Goal: Task Accomplishment & Management: Manage account settings

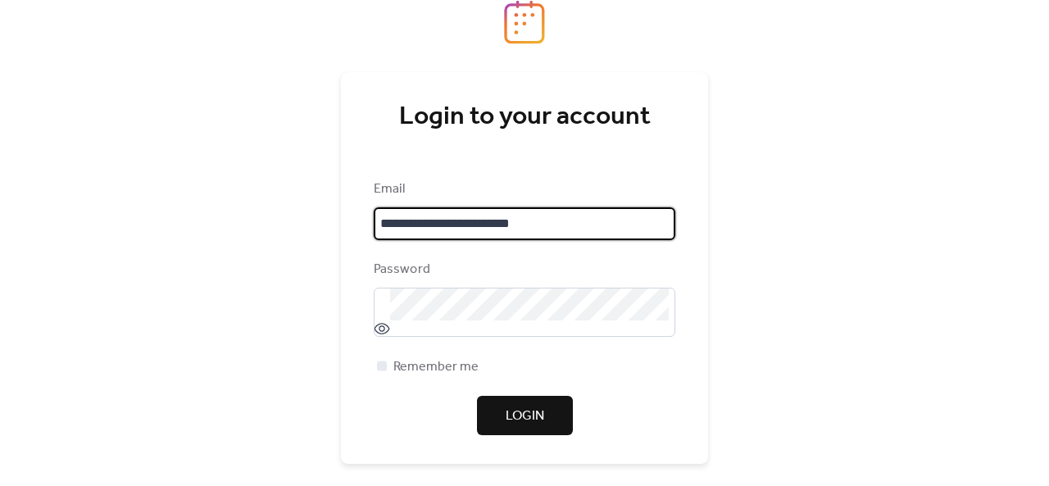
click at [538, 417] on span "Login" at bounding box center [525, 417] width 39 height 20
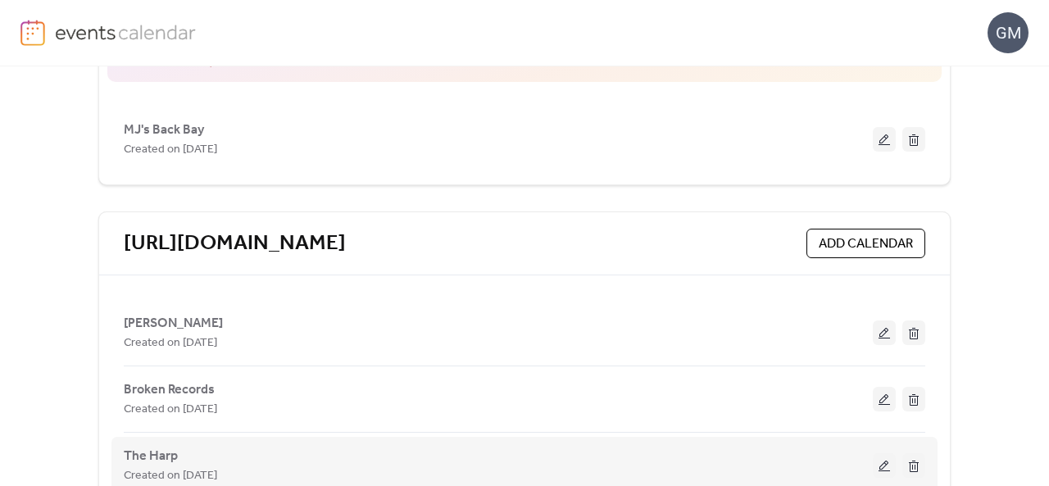
scroll to position [388, 0]
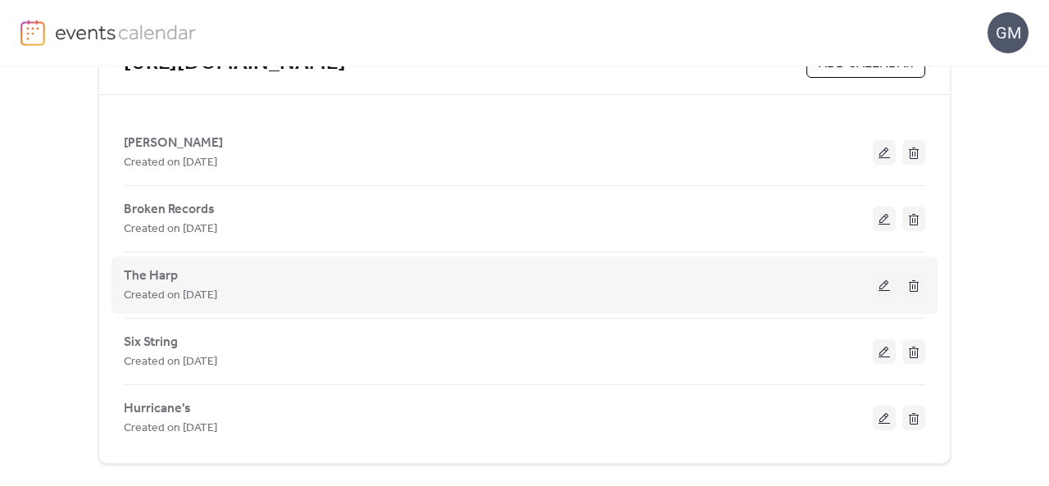
click at [875, 279] on button at bounding box center [884, 285] width 23 height 25
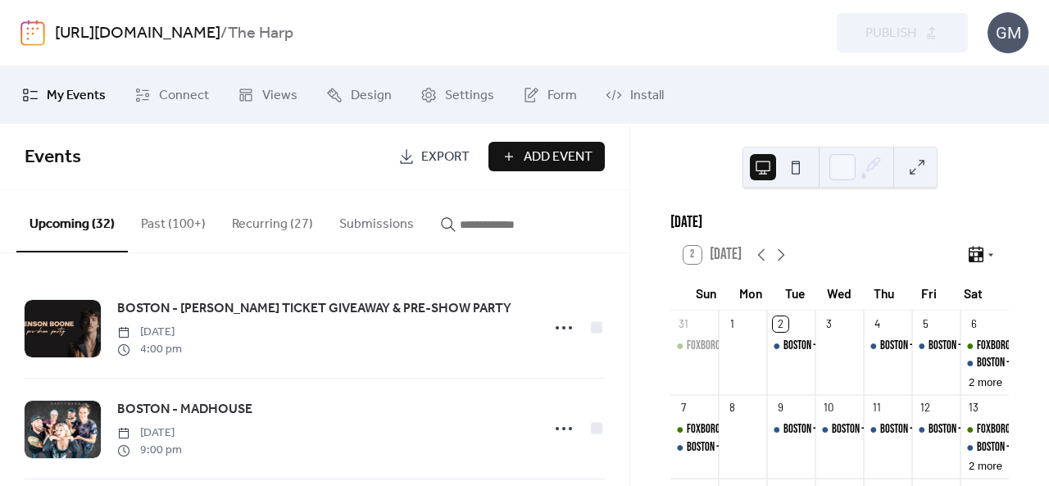
click at [479, 232] on input "button" at bounding box center [509, 225] width 98 height 20
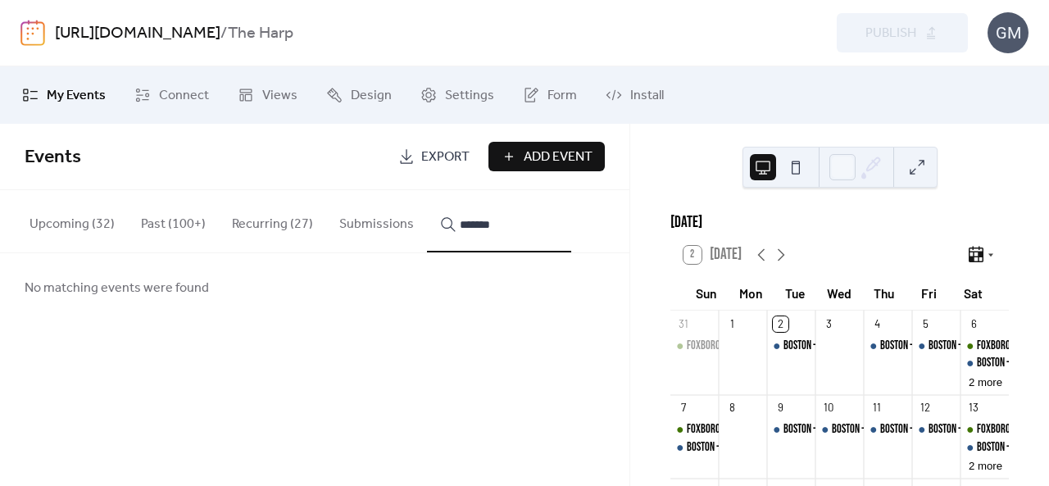
click at [427, 190] on button "******" at bounding box center [499, 221] width 144 height 62
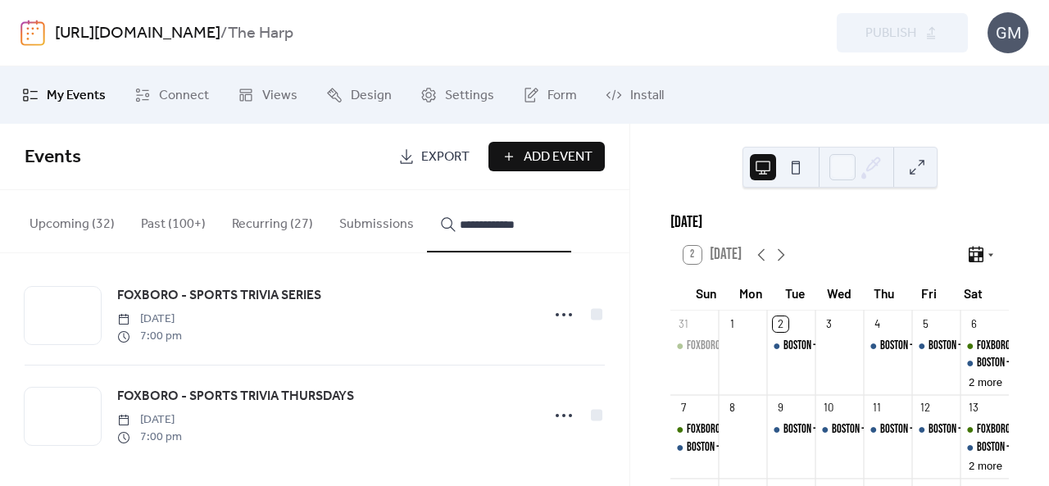
scroll to position [16, 0]
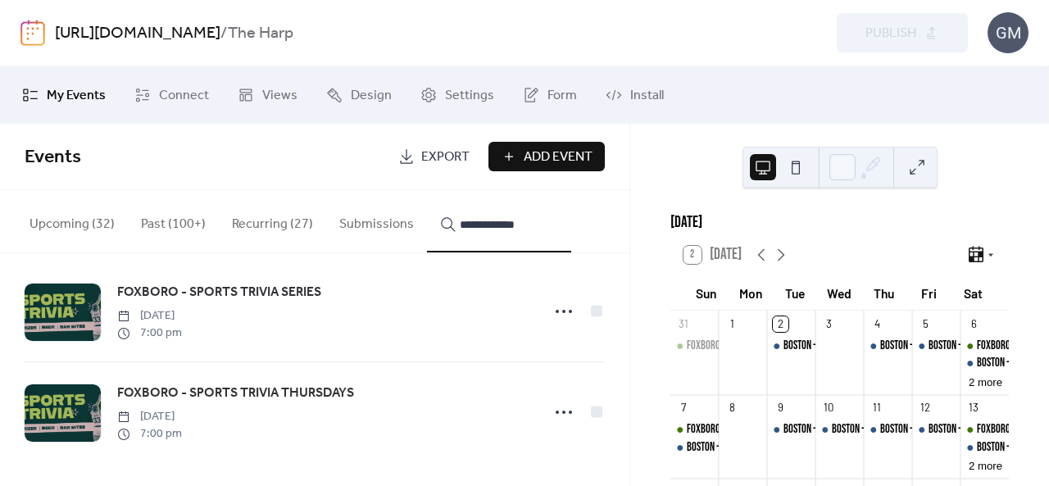
type input "**********"
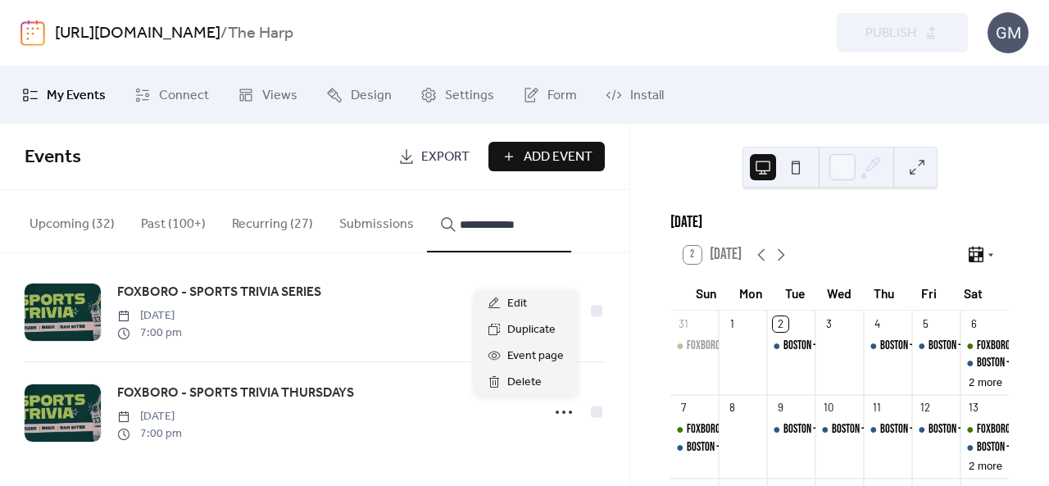
click at [556, 412] on circle at bounding box center [557, 412] width 3 height 3
click at [539, 326] on span "Duplicate" at bounding box center [531, 330] width 48 height 20
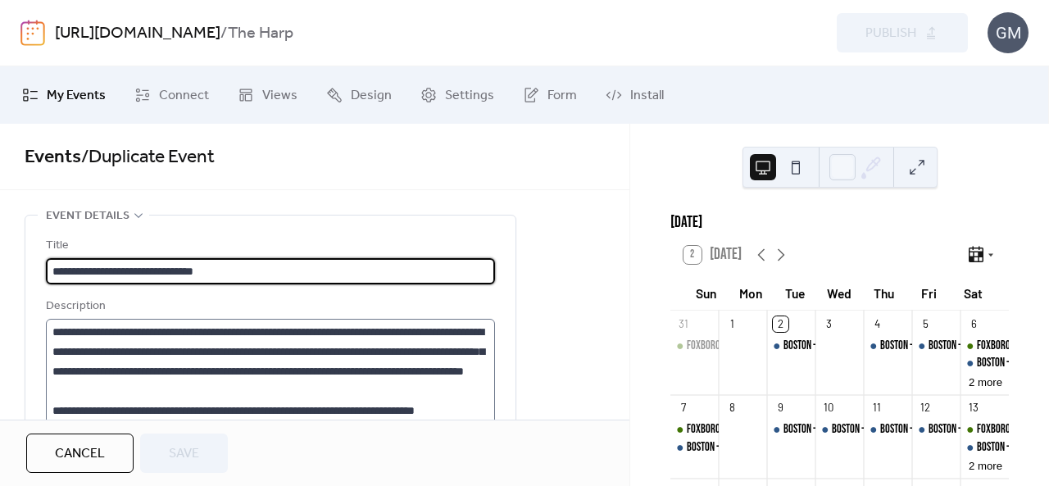
type input "**********"
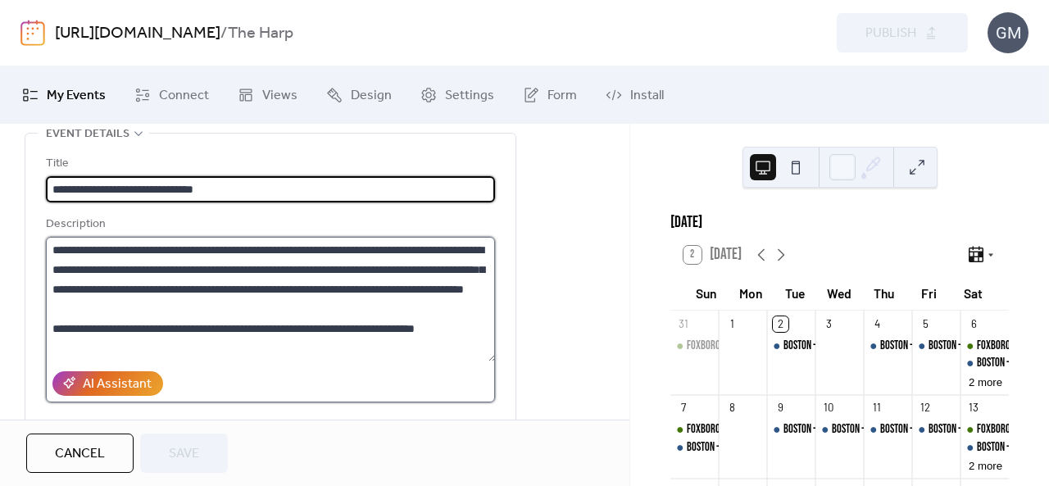
click at [217, 270] on textarea "**********" at bounding box center [271, 299] width 450 height 125
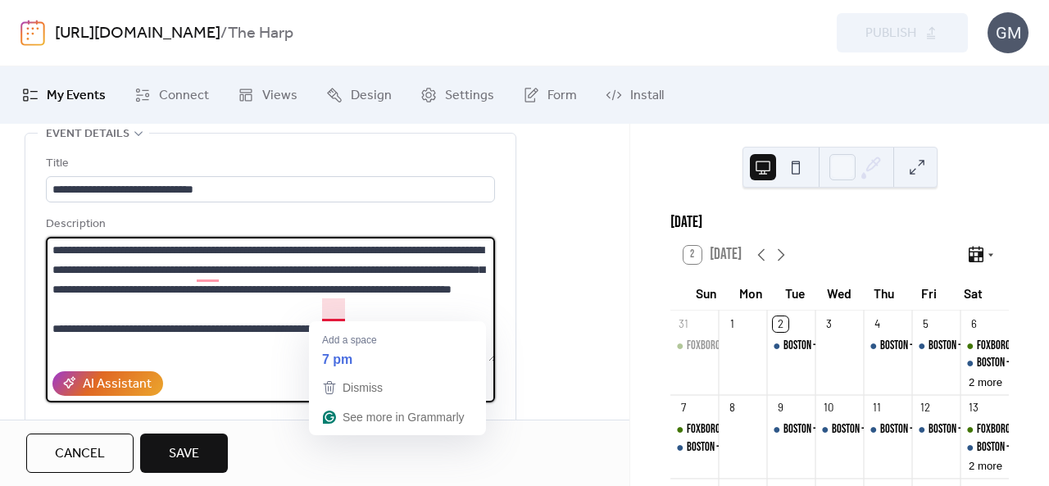
click at [328, 306] on textarea "**********" at bounding box center [271, 299] width 450 height 125
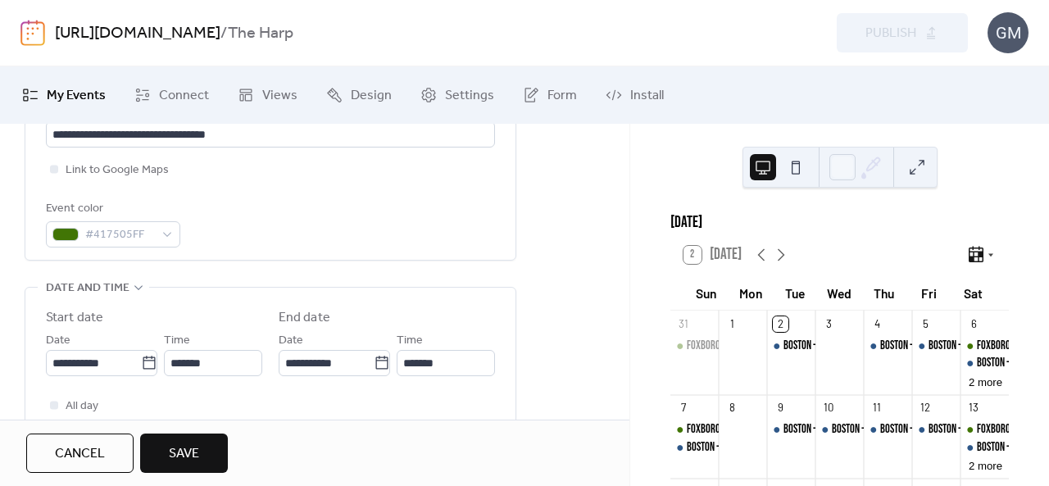
scroll to position [410, 0]
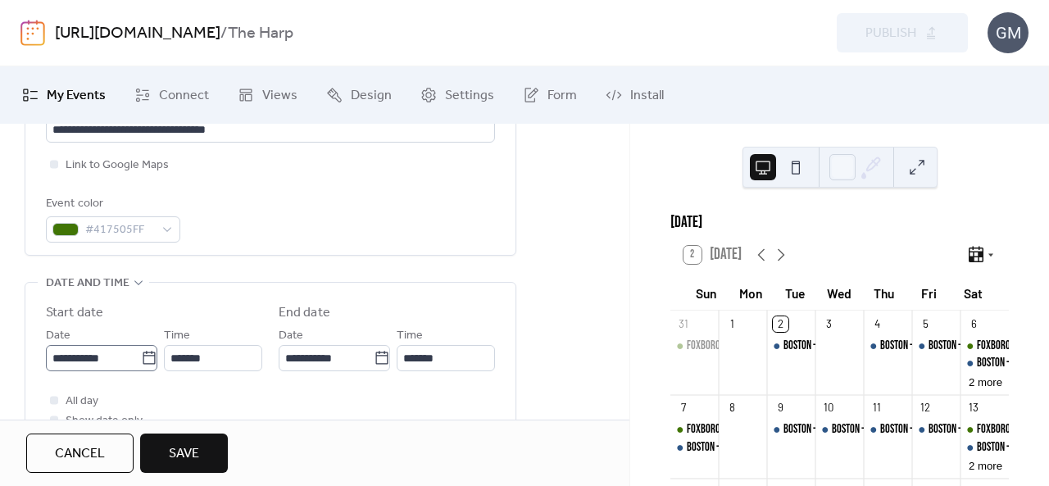
type textarea "**********"
click at [147, 357] on icon at bounding box center [149, 358] width 16 height 16
click at [141, 357] on input "**********" at bounding box center [93, 358] width 95 height 26
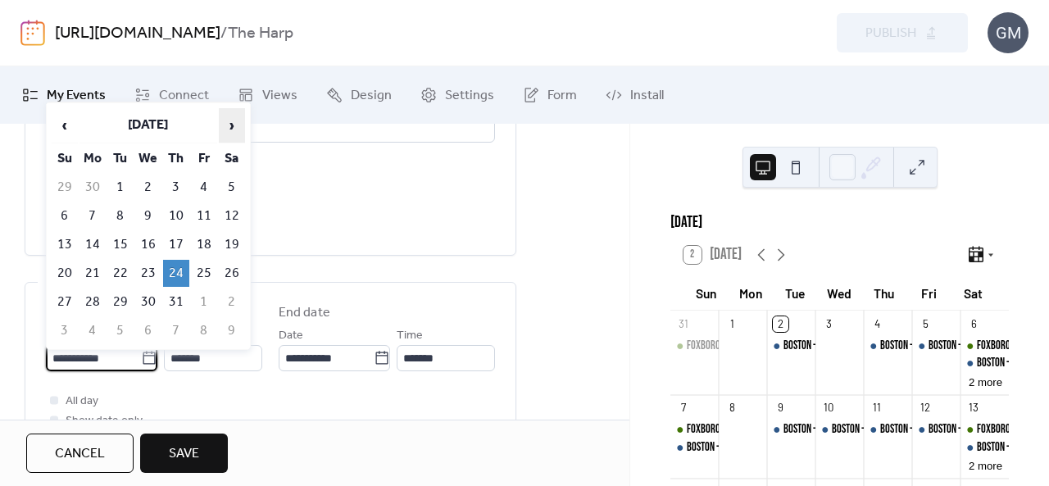
click at [234, 135] on span "›" at bounding box center [232, 125] width 25 height 33
click at [179, 183] on td "4" at bounding box center [176, 187] width 26 height 27
type input "**********"
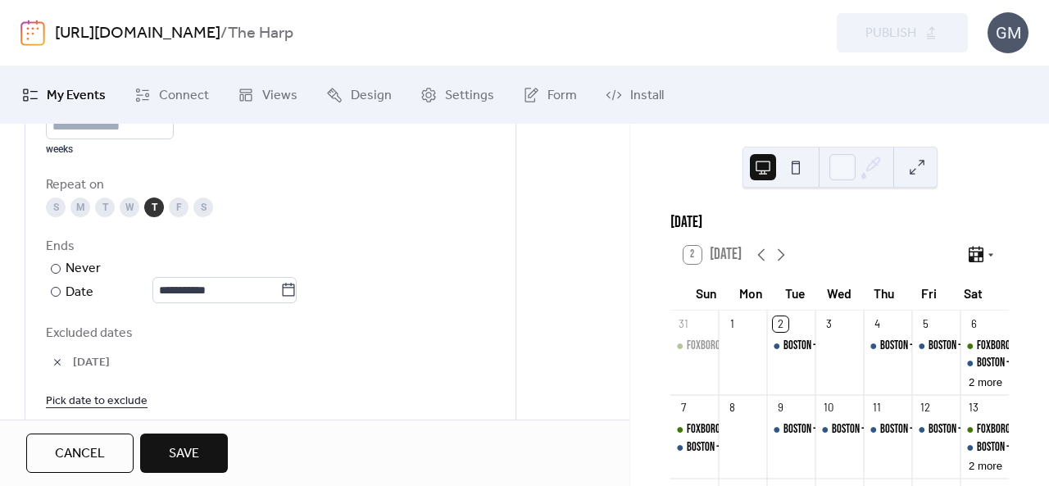
scroll to position [902, 0]
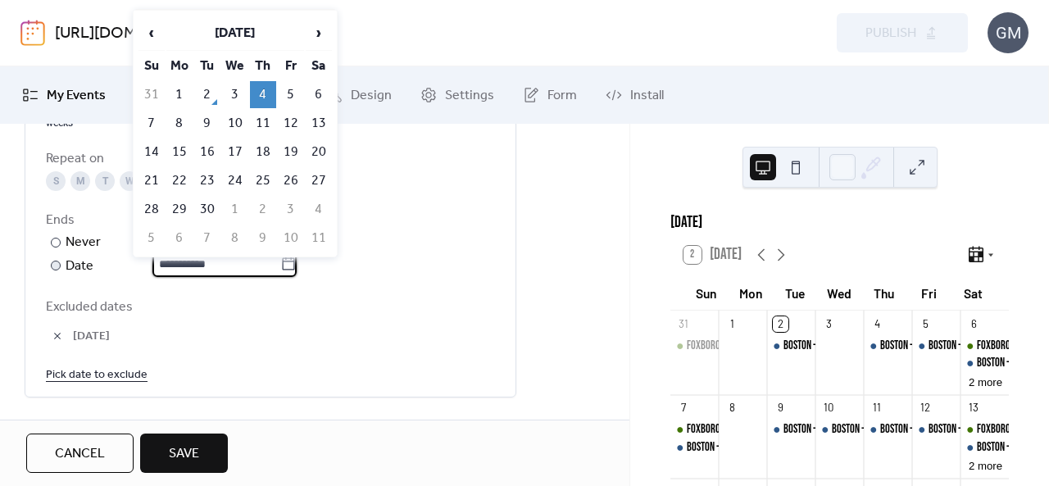
click at [193, 257] on input "**********" at bounding box center [216, 264] width 128 height 26
click at [327, 40] on span "›" at bounding box center [319, 32] width 25 height 33
click at [261, 230] on td "6" at bounding box center [263, 238] width 26 height 27
type input "**********"
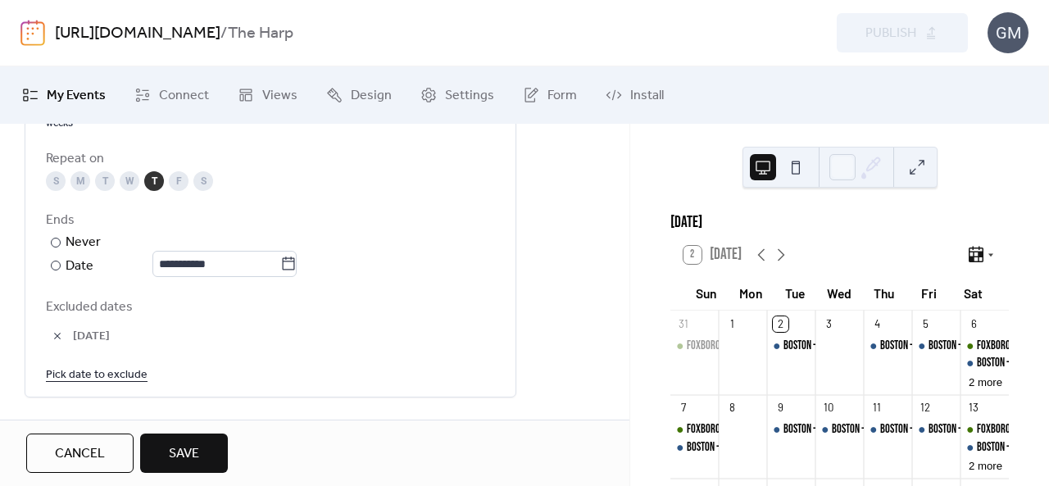
click at [59, 333] on button "button" at bounding box center [57, 336] width 23 height 23
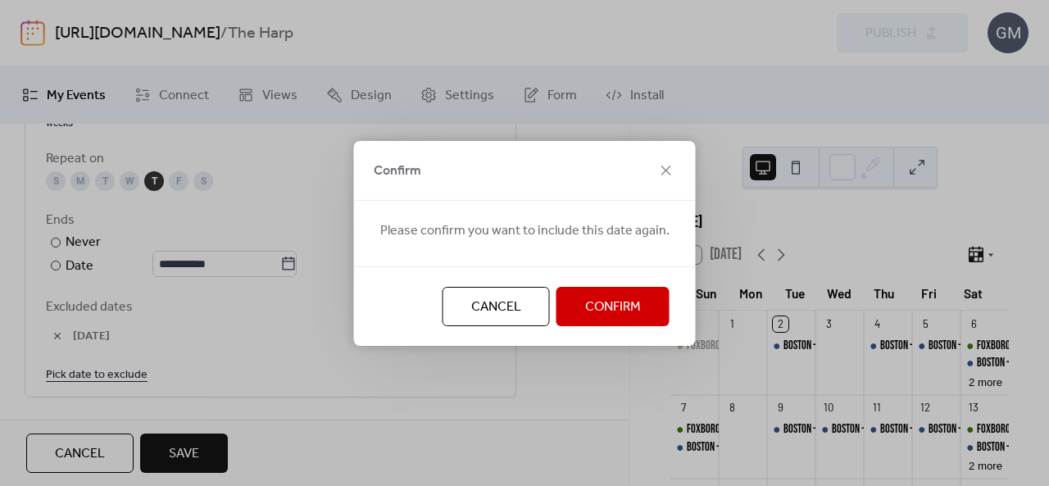
click at [611, 298] on span "Confirm" at bounding box center [613, 308] width 56 height 20
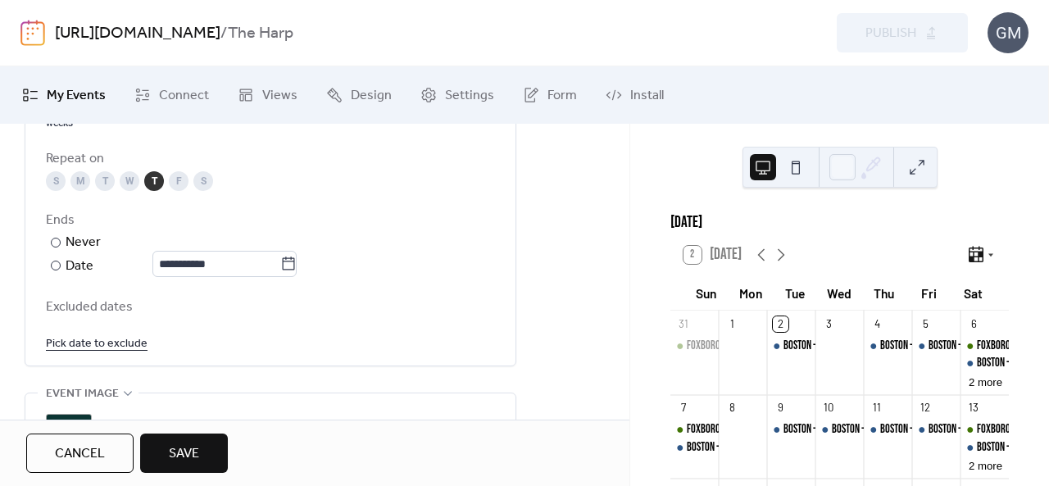
click at [108, 338] on link "Pick date to exclude" at bounding box center [97, 343] width 102 height 20
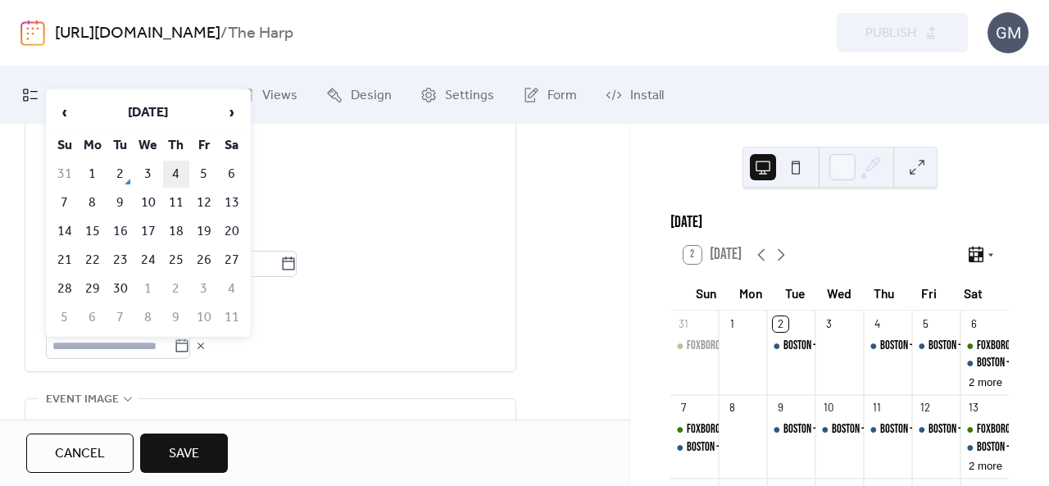
click at [179, 170] on td "4" at bounding box center [176, 174] width 26 height 27
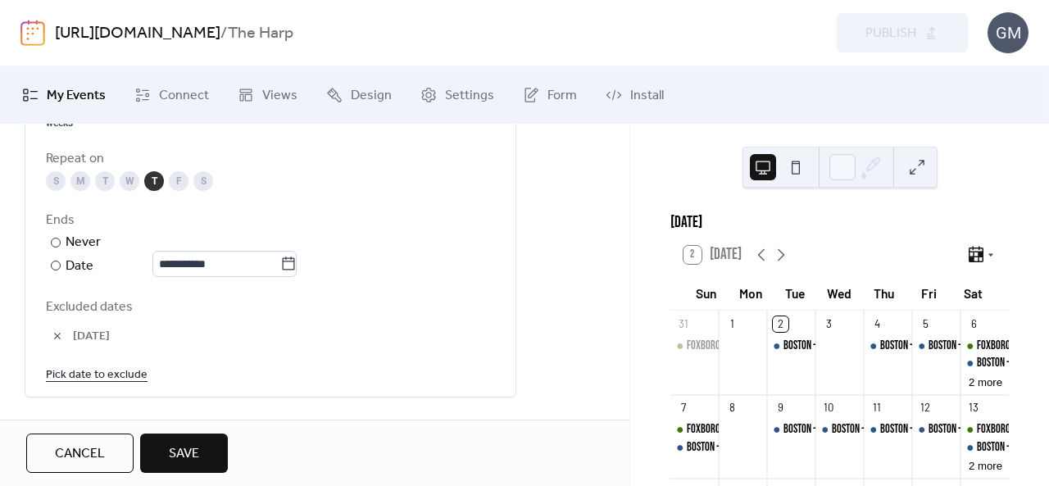
click at [111, 376] on link "Pick date to exclude" at bounding box center [97, 374] width 102 height 20
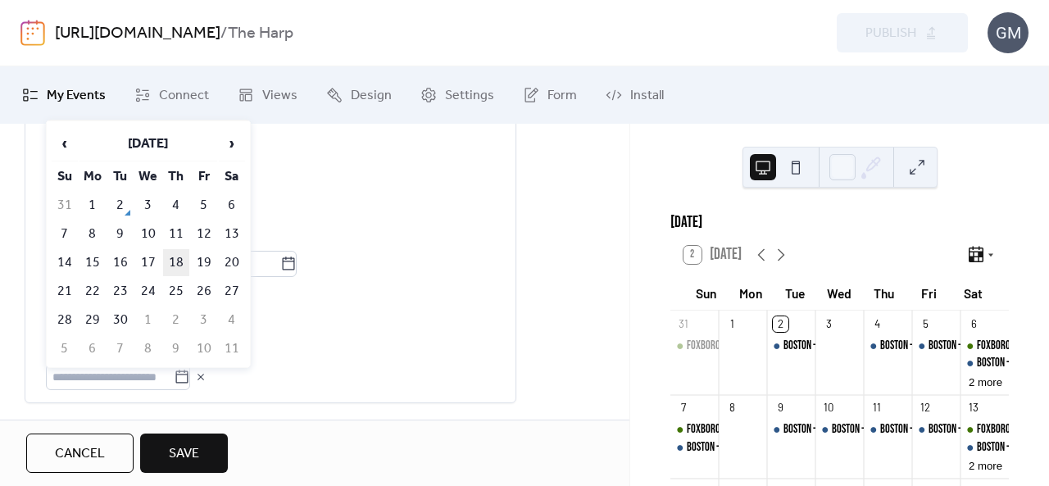
click at [176, 257] on td "18" at bounding box center [176, 262] width 26 height 27
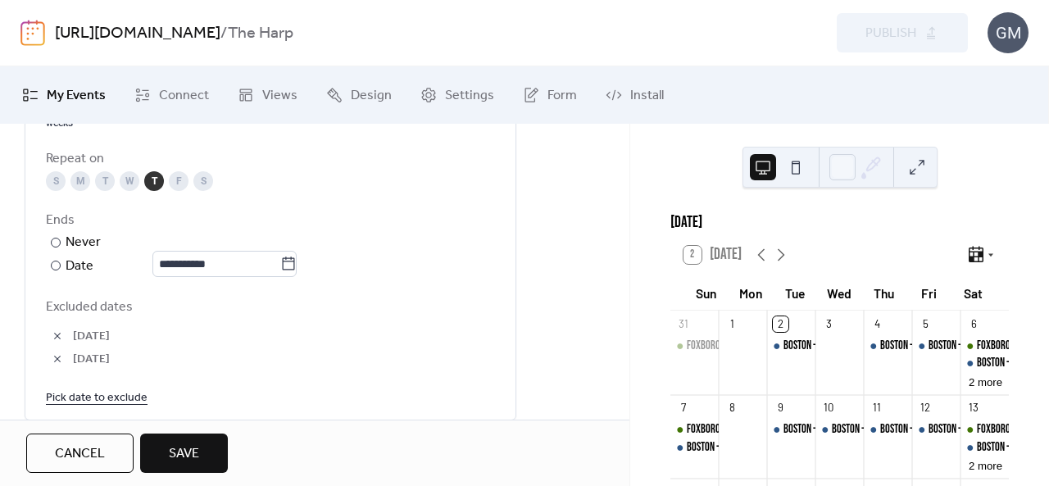
click at [136, 399] on link "Pick date to exclude" at bounding box center [97, 397] width 102 height 20
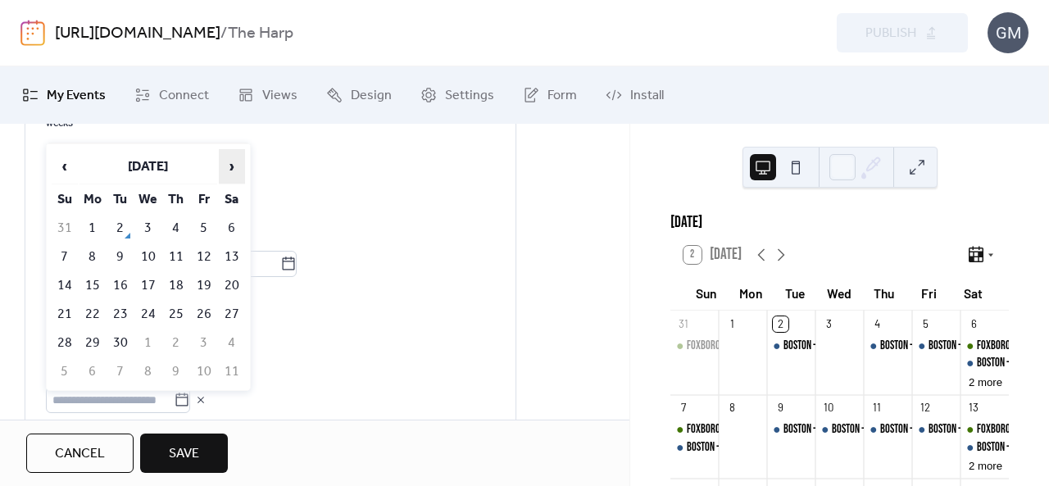
click at [225, 170] on span "›" at bounding box center [232, 166] width 25 height 33
click at [180, 279] on td "16" at bounding box center [176, 285] width 26 height 27
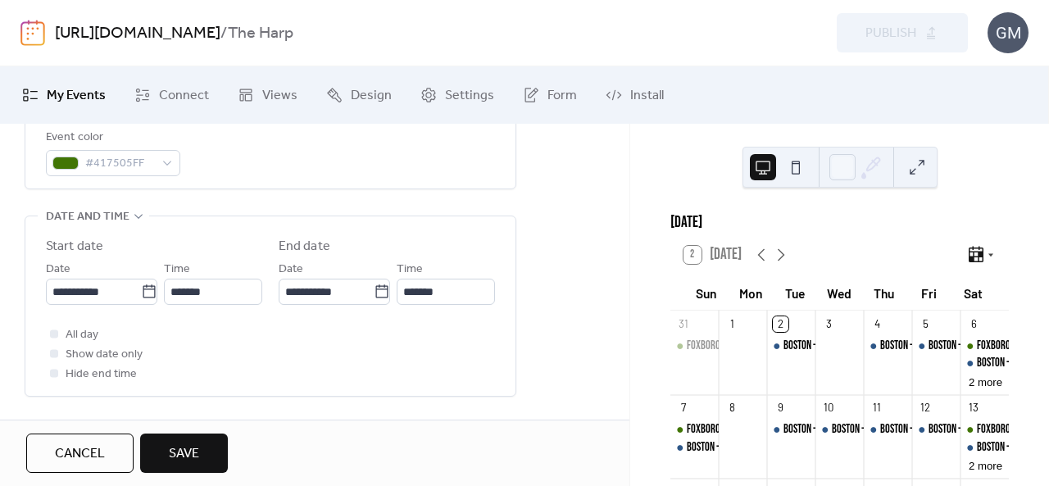
scroll to position [492, 0]
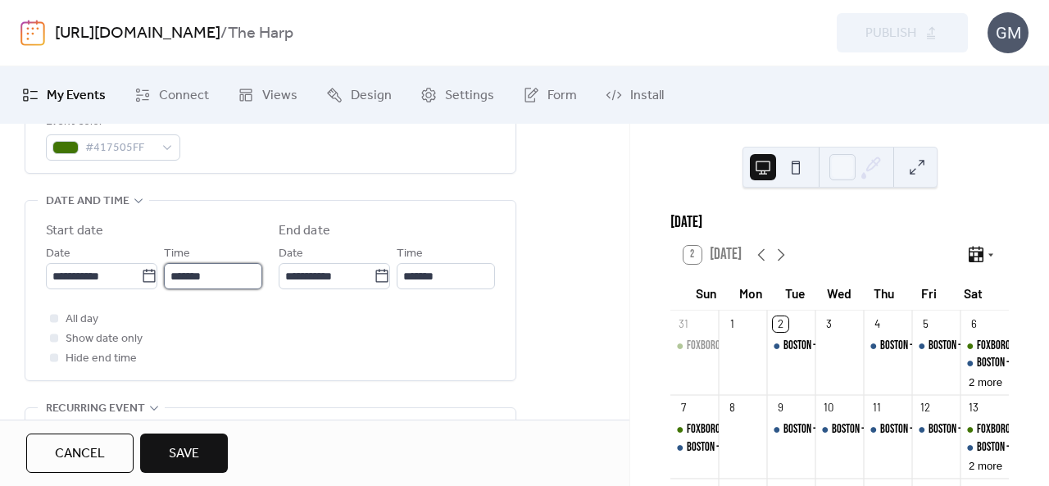
click at [180, 263] on input "*******" at bounding box center [213, 276] width 98 height 26
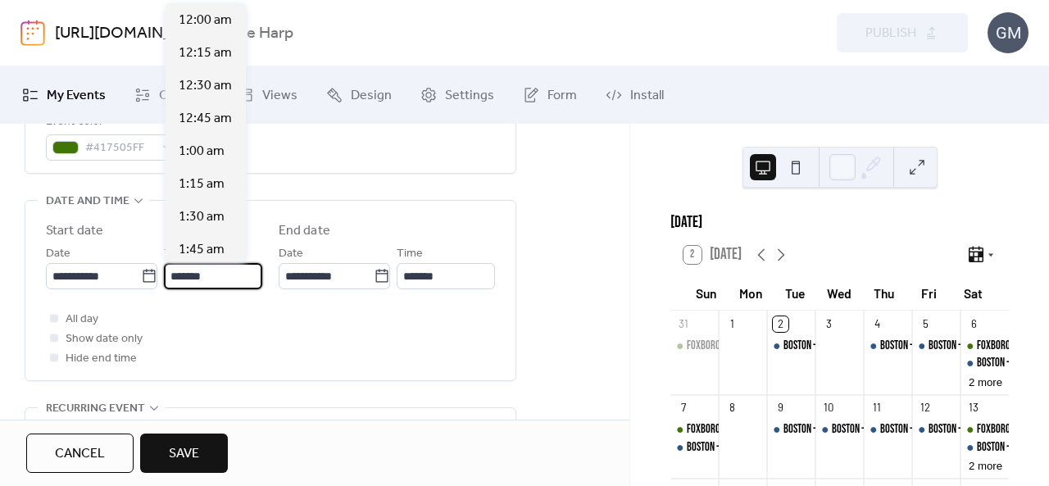
scroll to position [2492, 0]
click at [426, 275] on input "*******" at bounding box center [446, 276] width 98 height 26
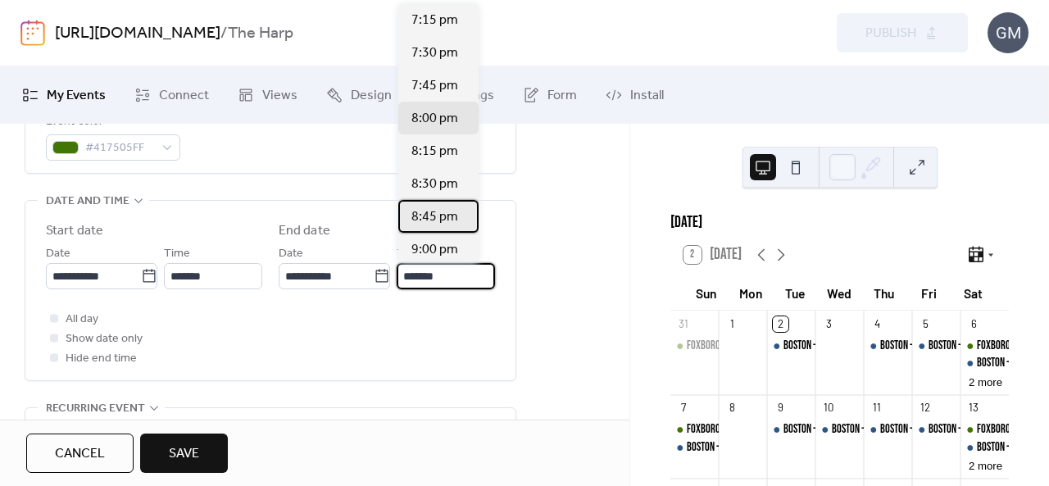
click at [443, 225] on span "8:45 pm" at bounding box center [434, 217] width 47 height 20
type input "*******"
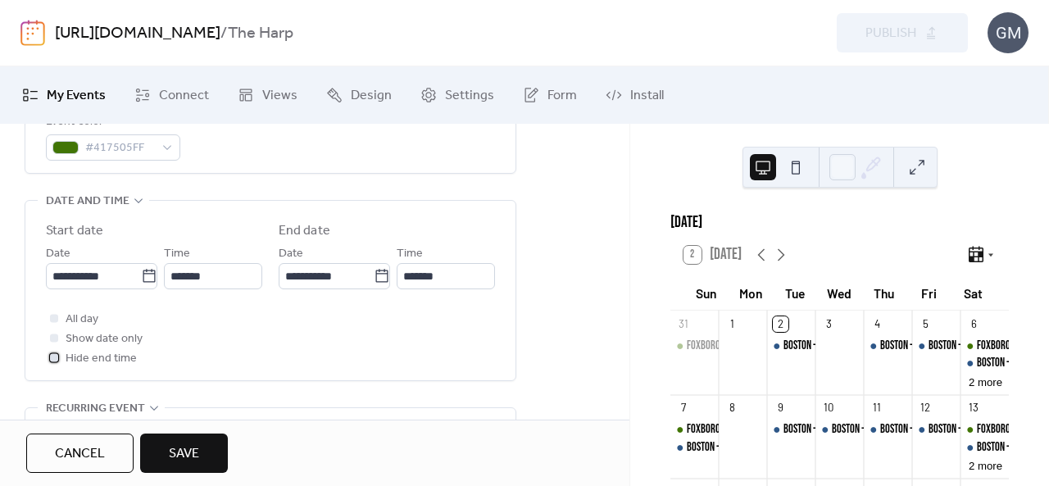
click at [54, 357] on icon at bounding box center [54, 357] width 5 height 5
click at [195, 457] on span "Save" at bounding box center [184, 454] width 30 height 20
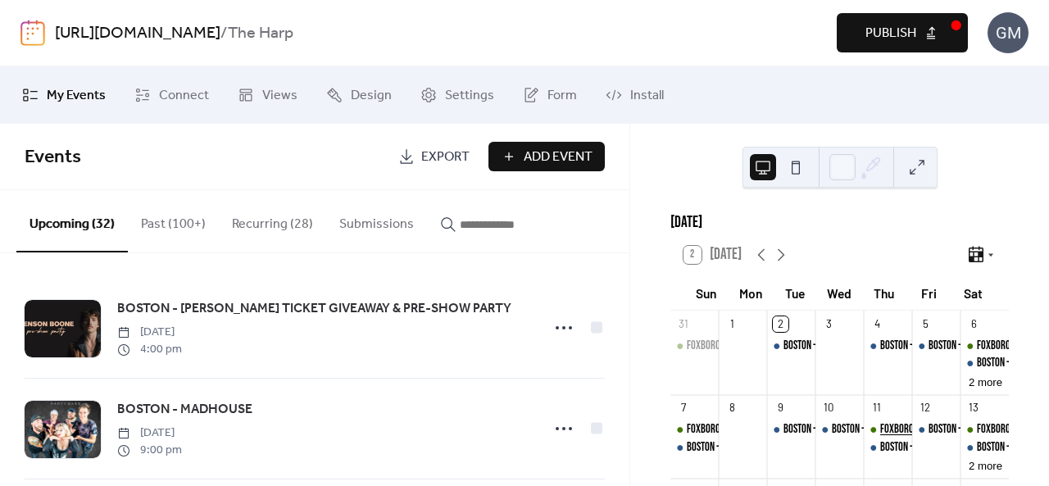
click at [880, 438] on div "FOXBORO - SPORTS TRIVIA THURSDAYS" at bounding box center [947, 429] width 135 height 16
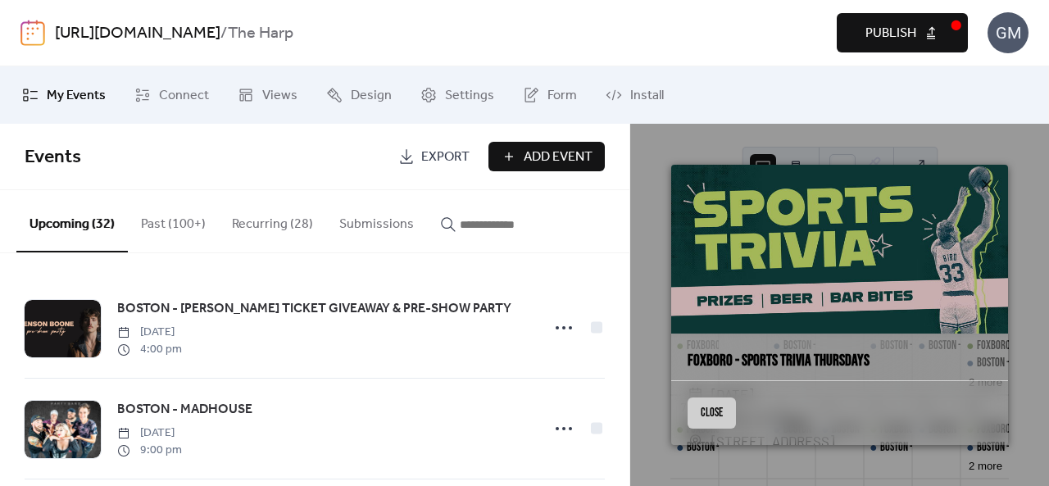
click at [723, 406] on button "Close" at bounding box center [712, 413] width 48 height 31
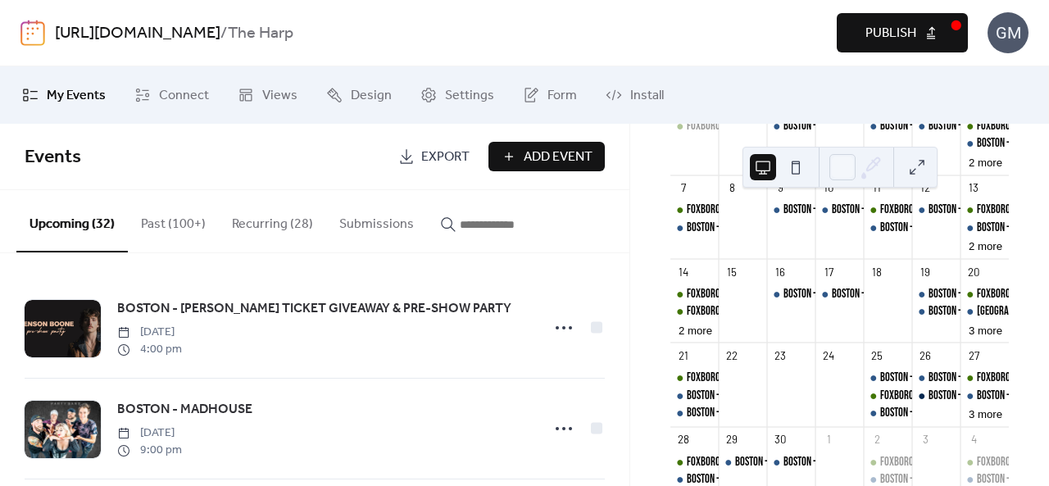
scroll to position [246, 0]
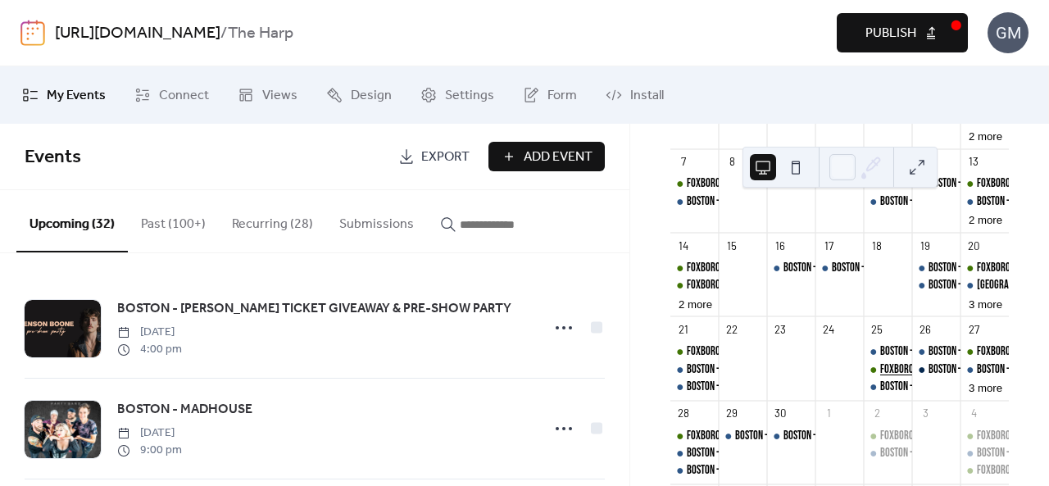
click at [881, 375] on div "FOXBORO - SPORTS TRIVIA THURSDAYS" at bounding box center [947, 369] width 135 height 16
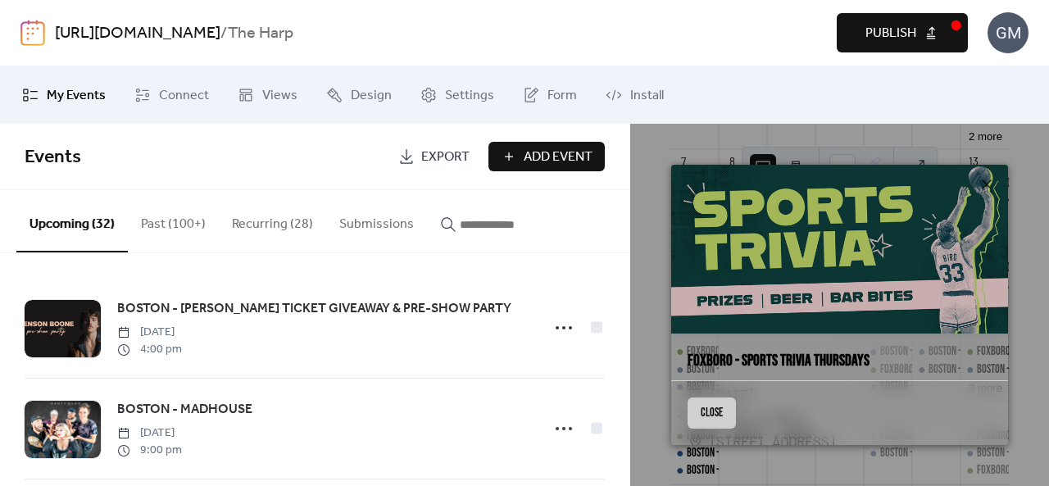
click at [720, 416] on button "Close" at bounding box center [712, 413] width 48 height 31
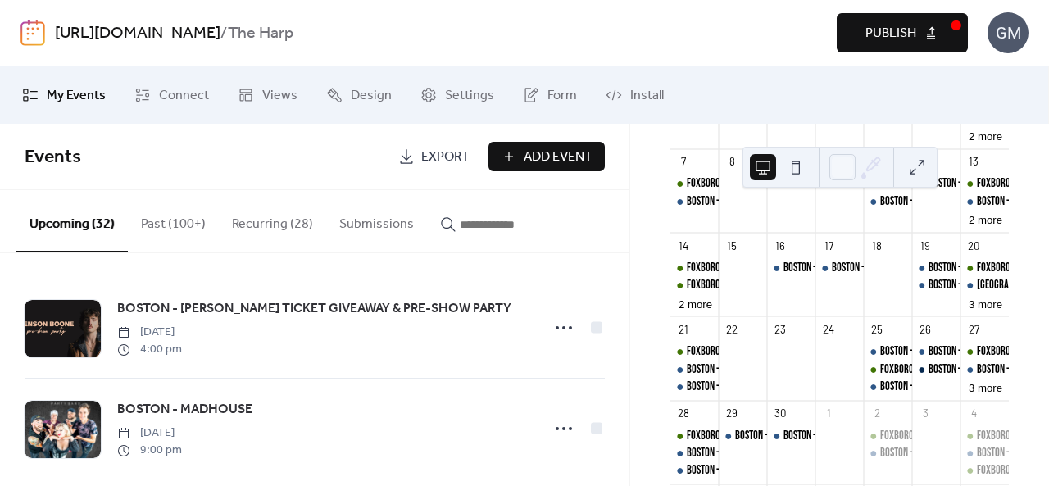
click at [860, 43] on button "Publish" at bounding box center [902, 32] width 131 height 39
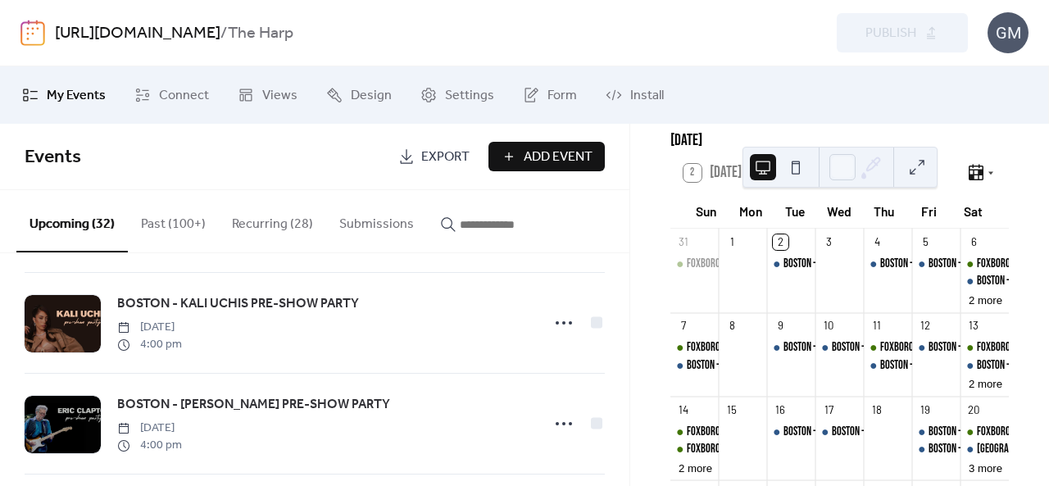
scroll to position [716, 0]
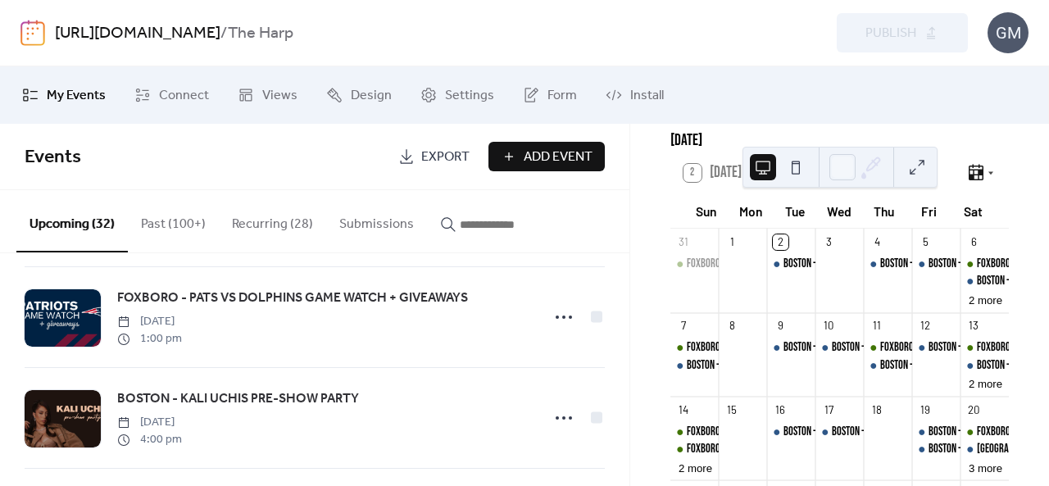
click at [274, 222] on button "Recurring (28)" at bounding box center [272, 220] width 107 height 61
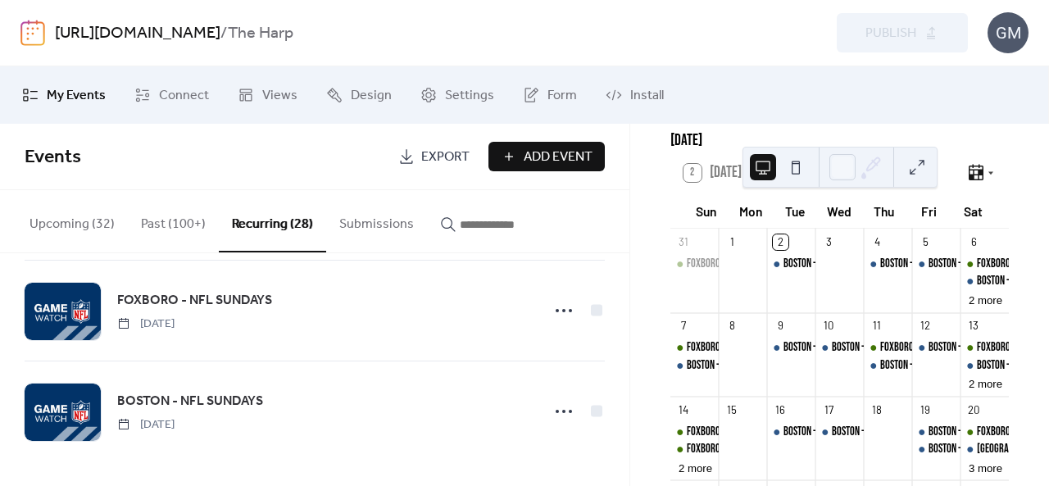
scroll to position [2641, 0]
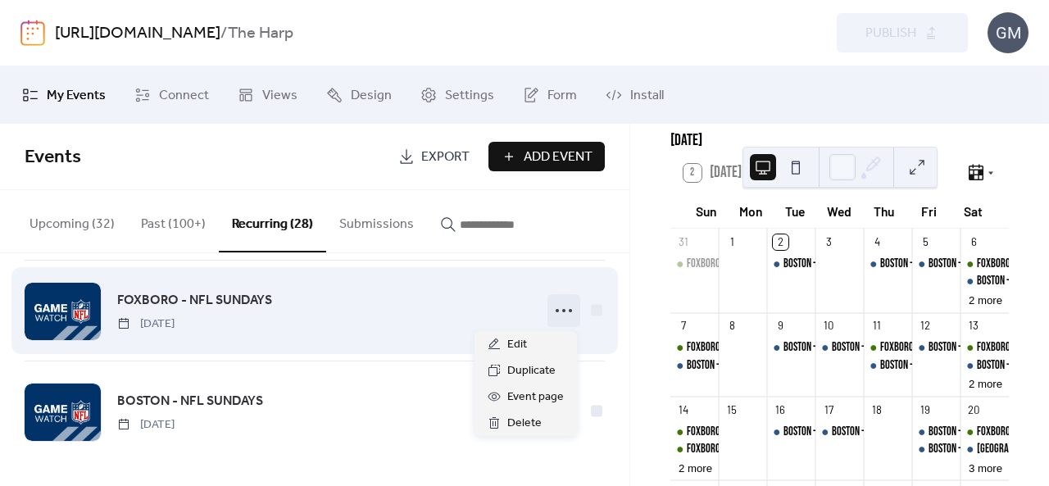
click at [551, 316] on icon at bounding box center [564, 311] width 26 height 26
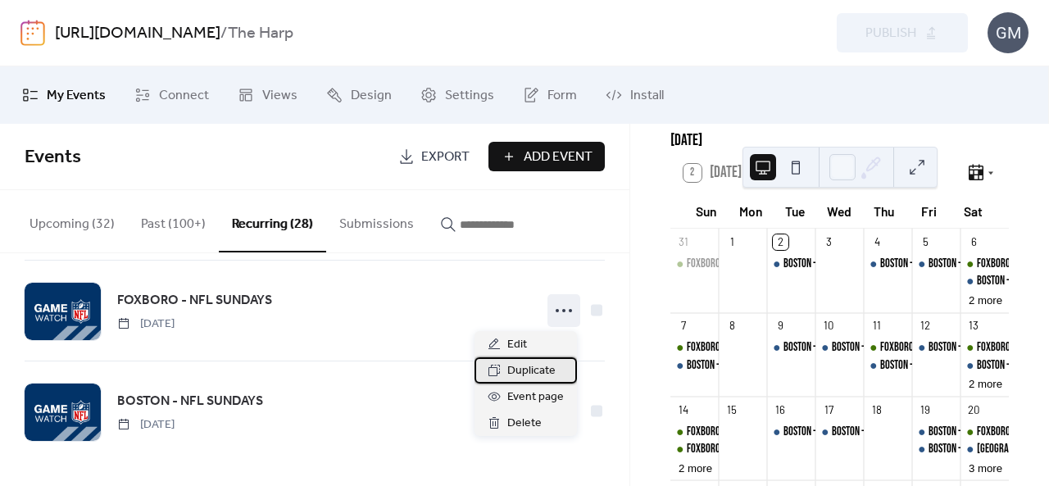
click at [529, 370] on span "Duplicate" at bounding box center [531, 371] width 48 height 20
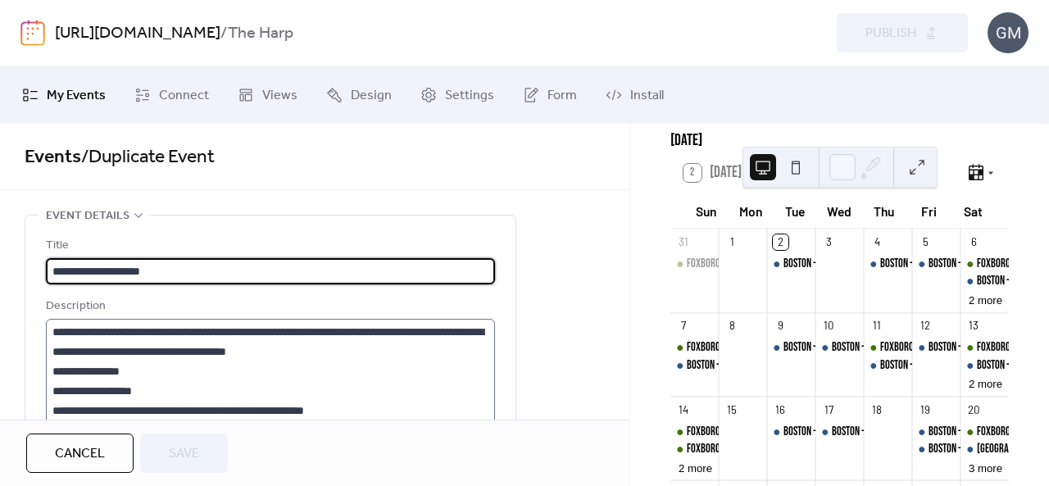
type input "**********"
click at [162, 263] on input "**********" at bounding box center [270, 271] width 449 height 26
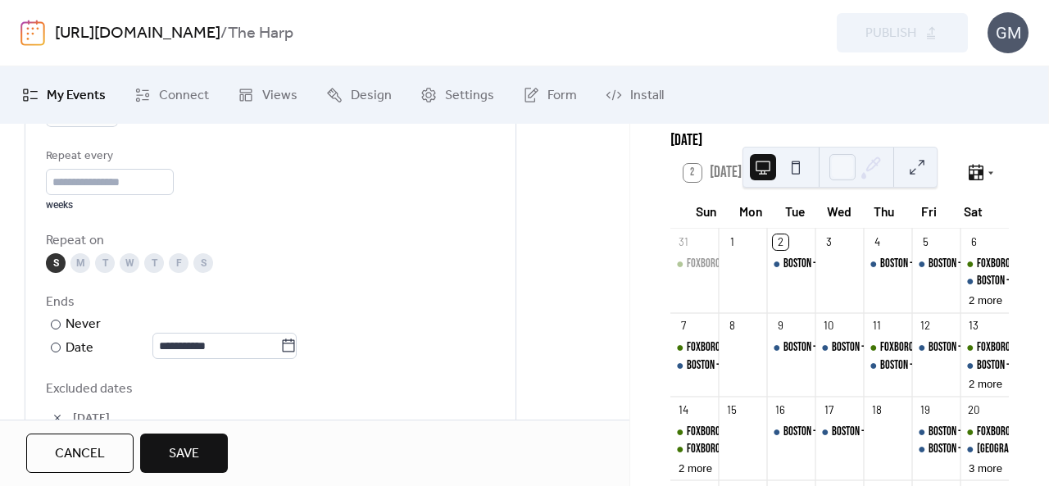
scroll to position [656, 0]
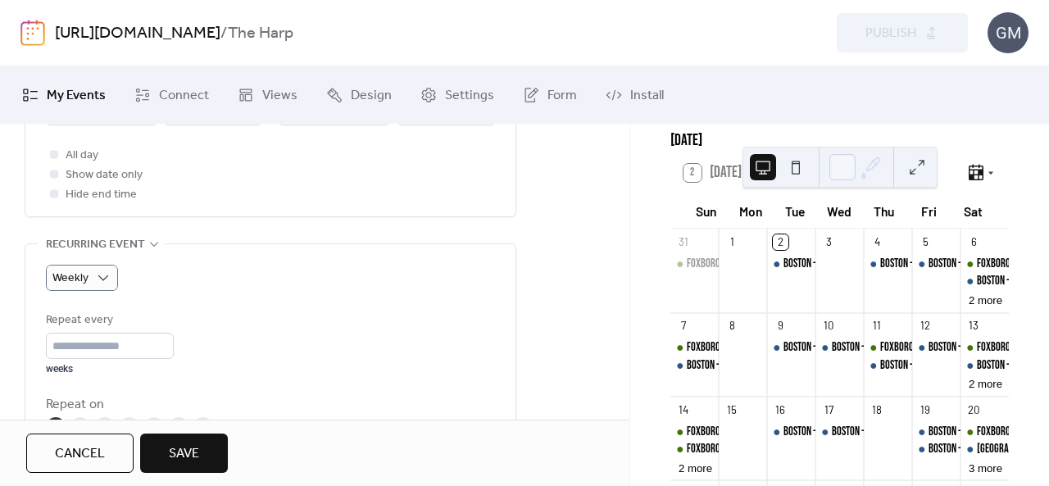
type input "**********"
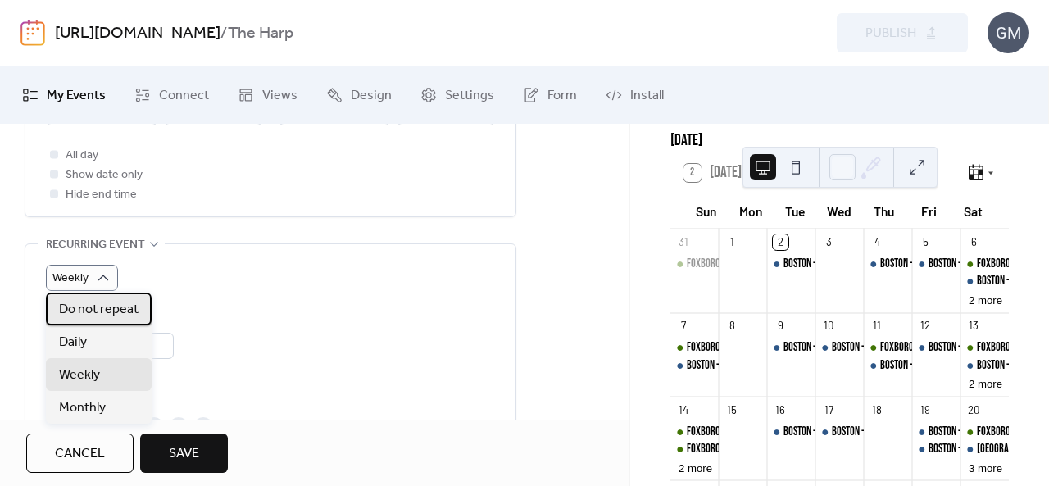
click at [93, 314] on span "Do not repeat" at bounding box center [99, 310] width 80 height 20
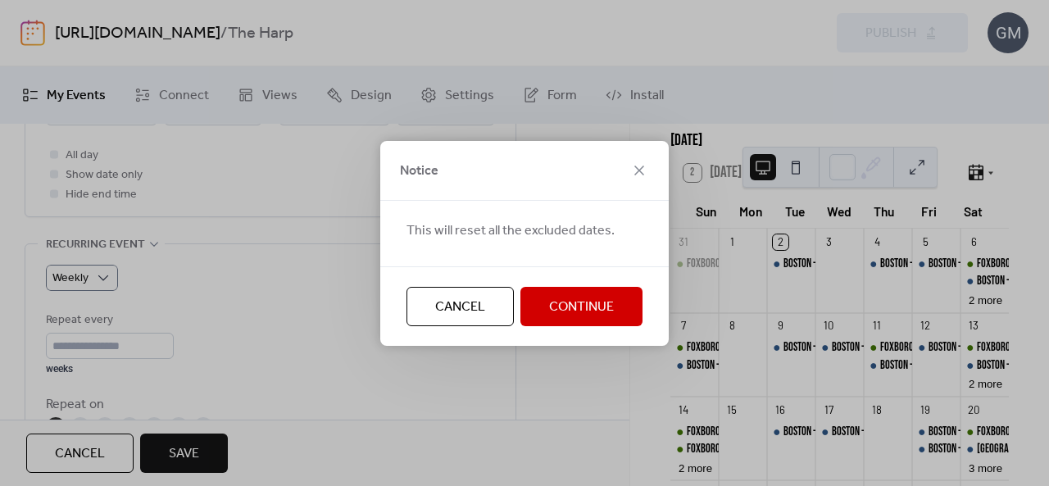
click at [626, 302] on button "Continue" at bounding box center [581, 306] width 122 height 39
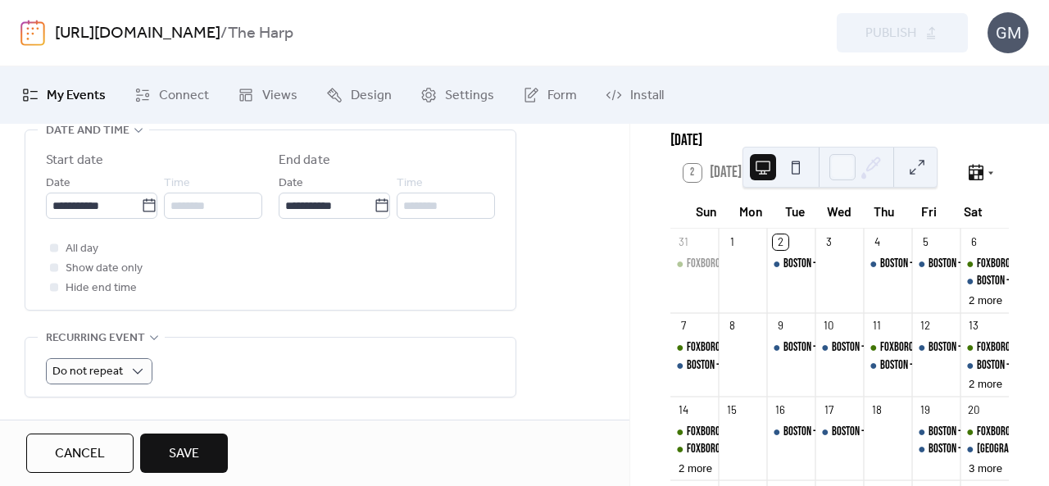
scroll to position [492, 0]
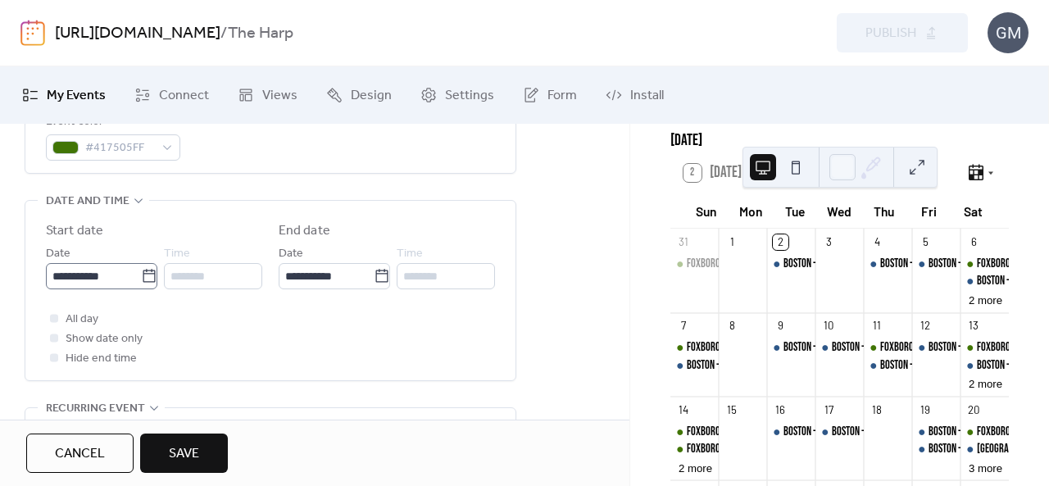
click at [141, 268] on icon at bounding box center [149, 276] width 16 height 16
click at [136, 268] on input "**********" at bounding box center [93, 276] width 95 height 26
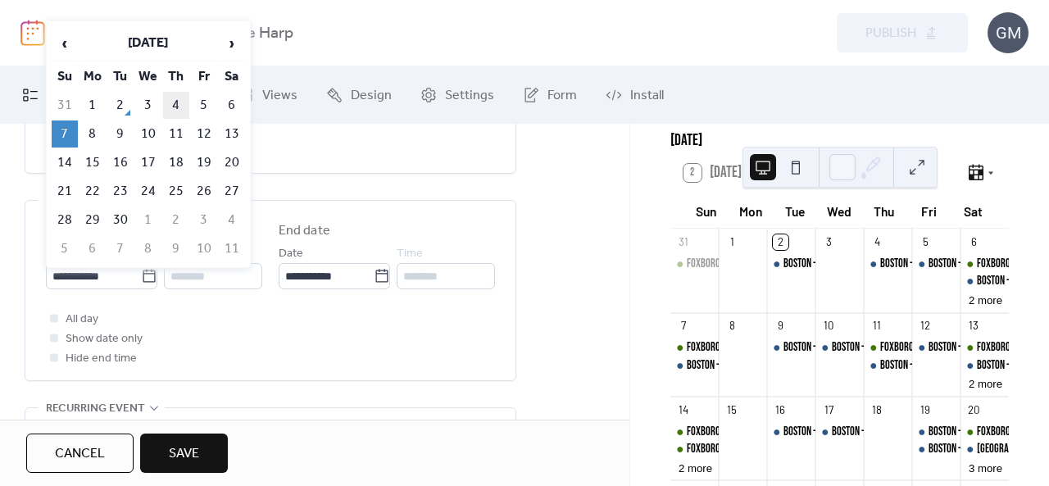
click at [174, 107] on td "4" at bounding box center [176, 105] width 26 height 27
type input "**********"
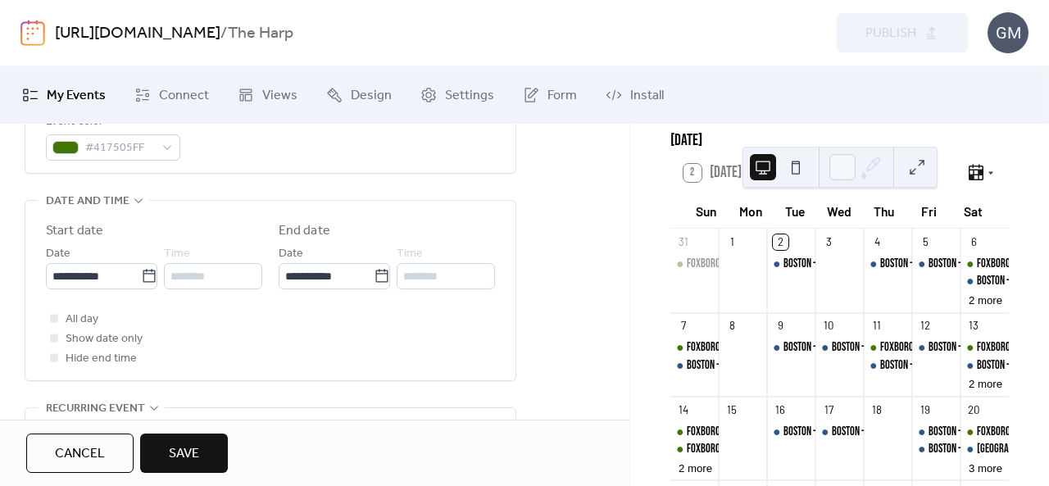
click at [183, 279] on div "********" at bounding box center [213, 276] width 98 height 26
click at [51, 357] on div at bounding box center [54, 357] width 8 height 8
click at [57, 335] on div at bounding box center [54, 337] width 16 height 16
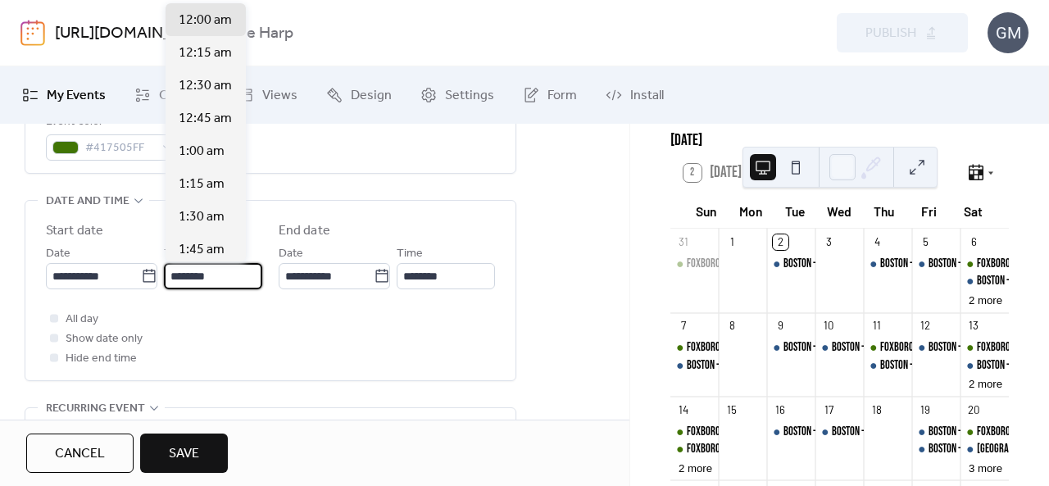
click at [202, 267] on input "********" at bounding box center [213, 276] width 98 height 26
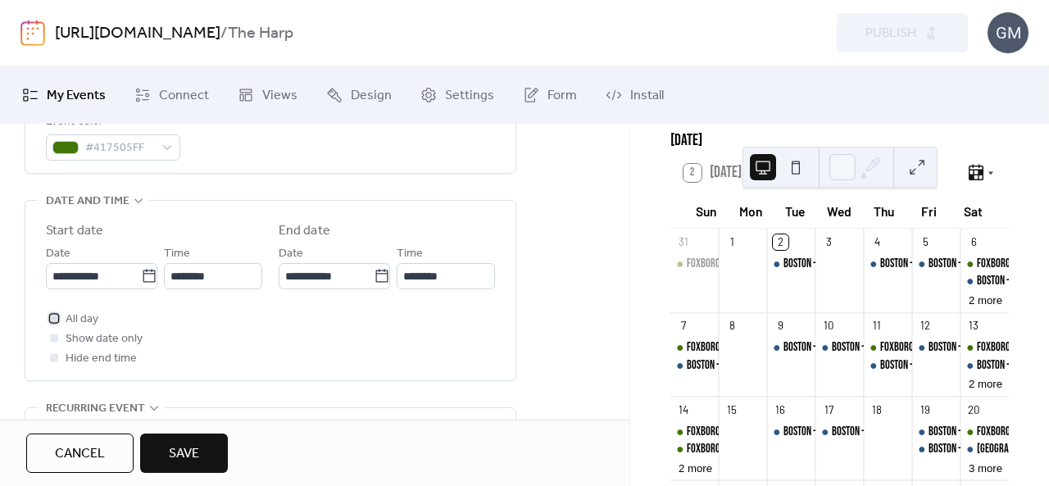
click at [54, 314] on div at bounding box center [54, 318] width 8 height 8
click at [198, 461] on button "Save" at bounding box center [184, 453] width 88 height 39
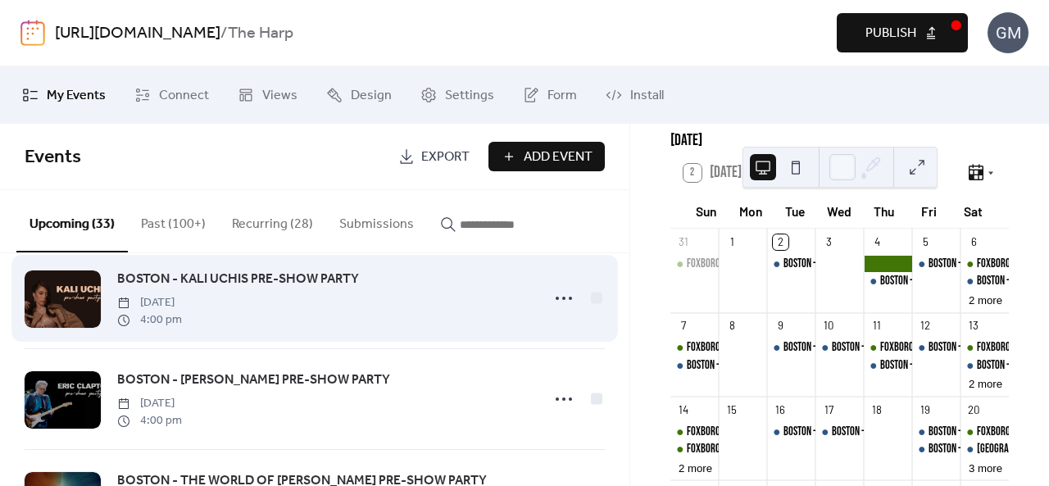
scroll to position [609, 0]
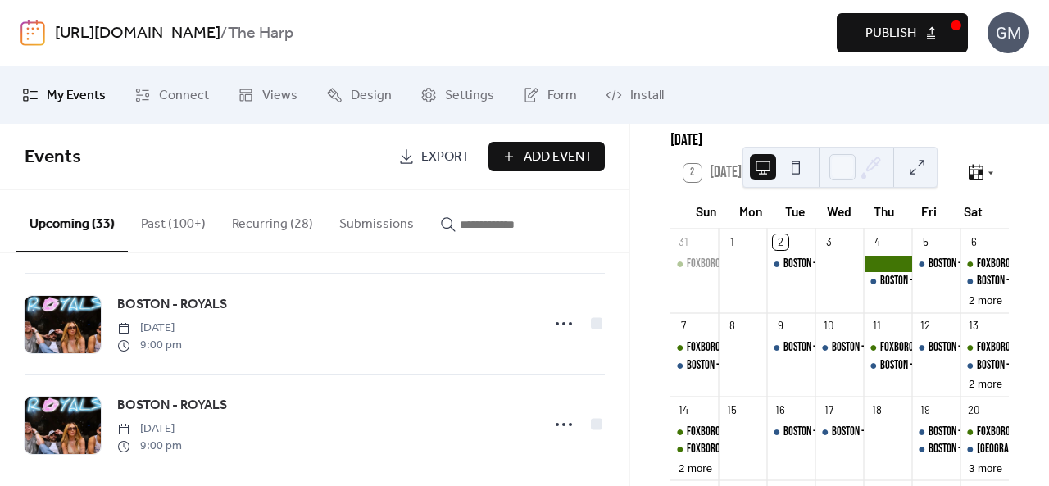
click at [514, 229] on input "button" at bounding box center [509, 225] width 98 height 20
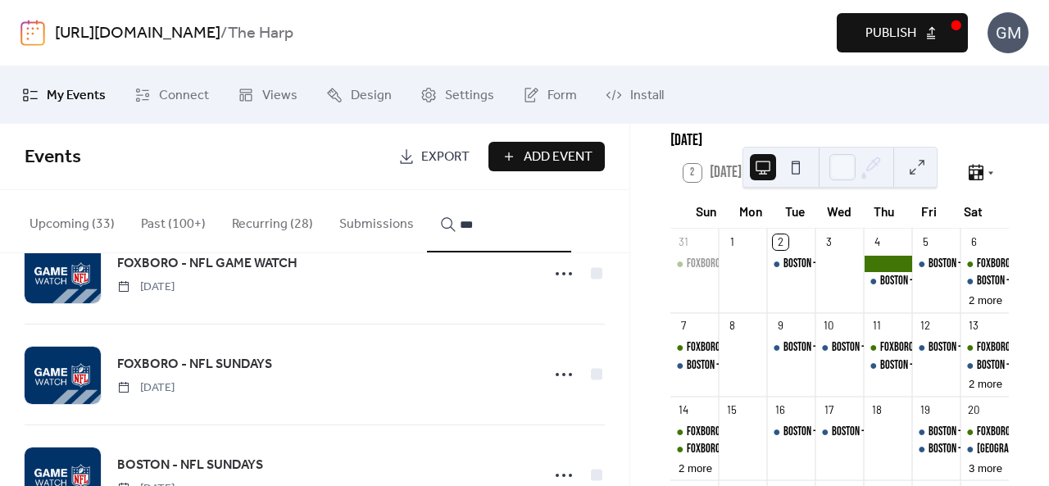
scroll to position [839, 0]
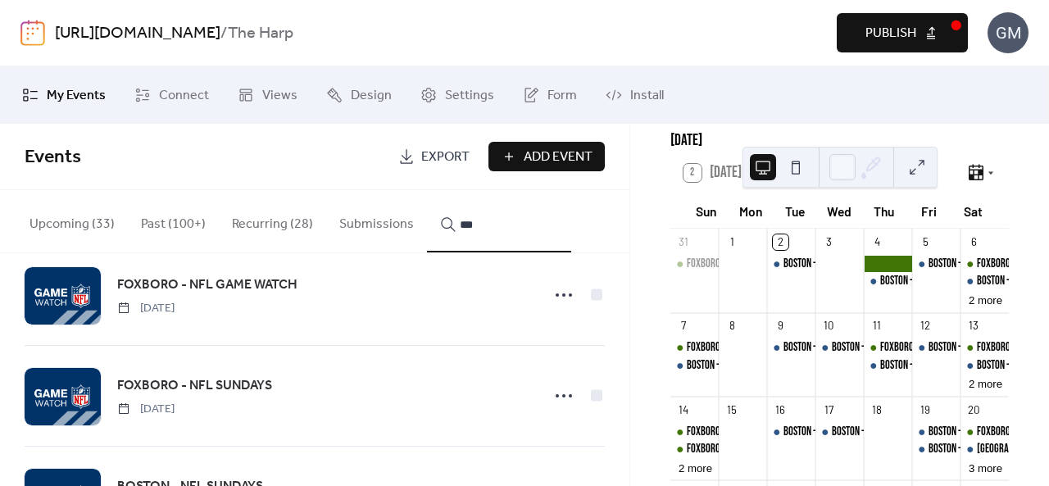
type input "***"
click at [551, 290] on icon at bounding box center [564, 295] width 26 height 26
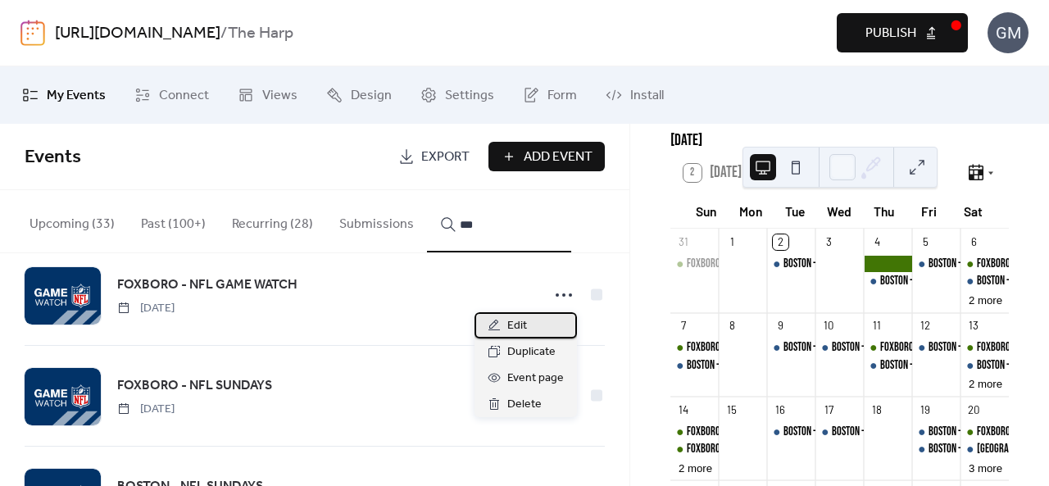
click at [529, 322] on div "Edit" at bounding box center [526, 325] width 102 height 26
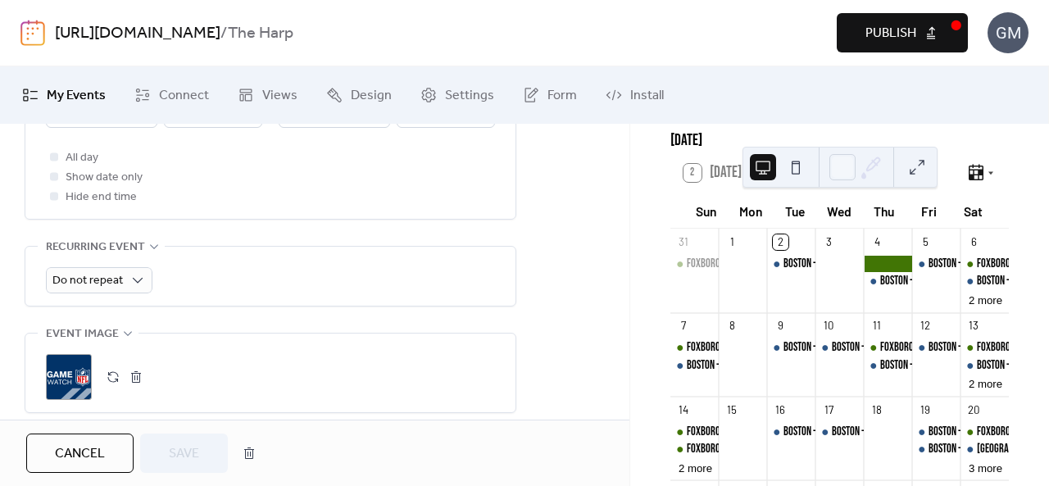
scroll to position [574, 0]
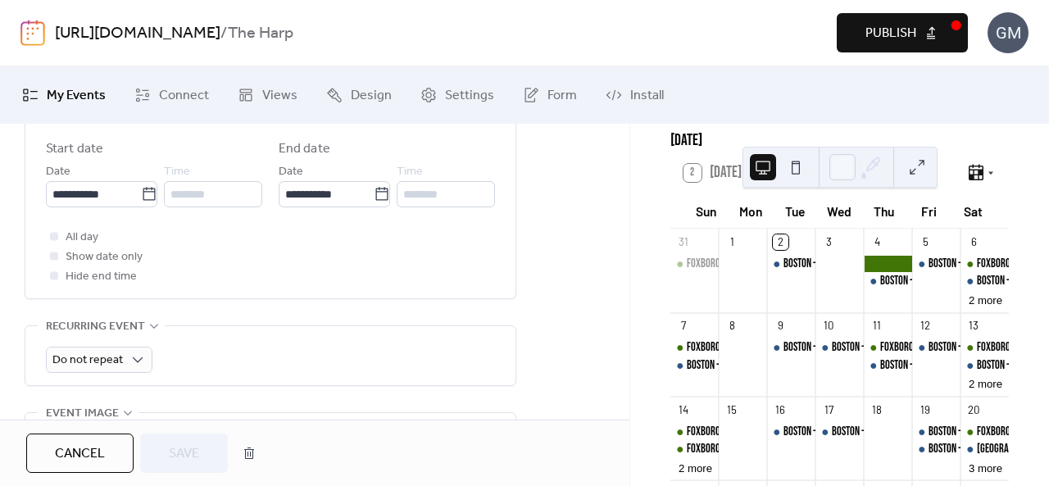
click at [58, 276] on div at bounding box center [54, 275] width 16 height 16
click at [53, 255] on div at bounding box center [54, 256] width 8 height 8
click at [52, 255] on div at bounding box center [54, 256] width 8 height 8
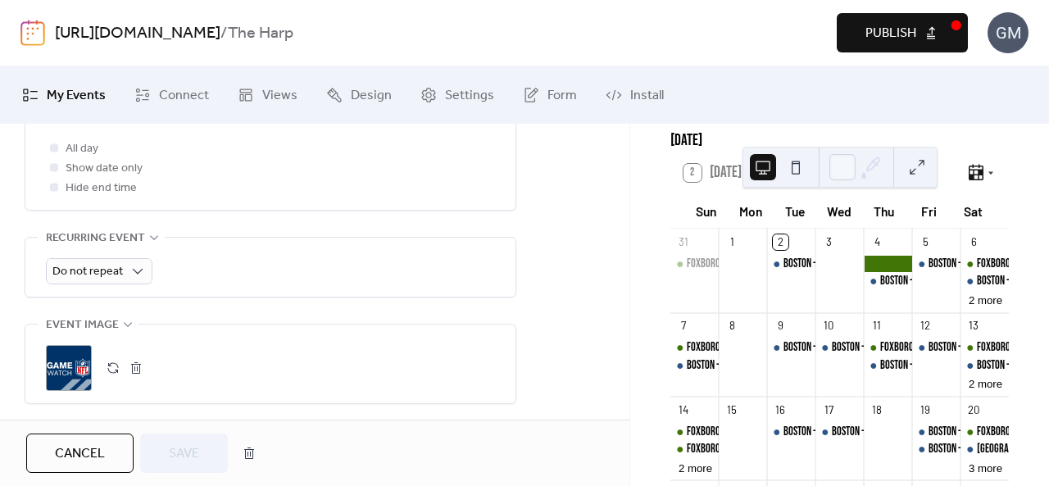
scroll to position [651, 0]
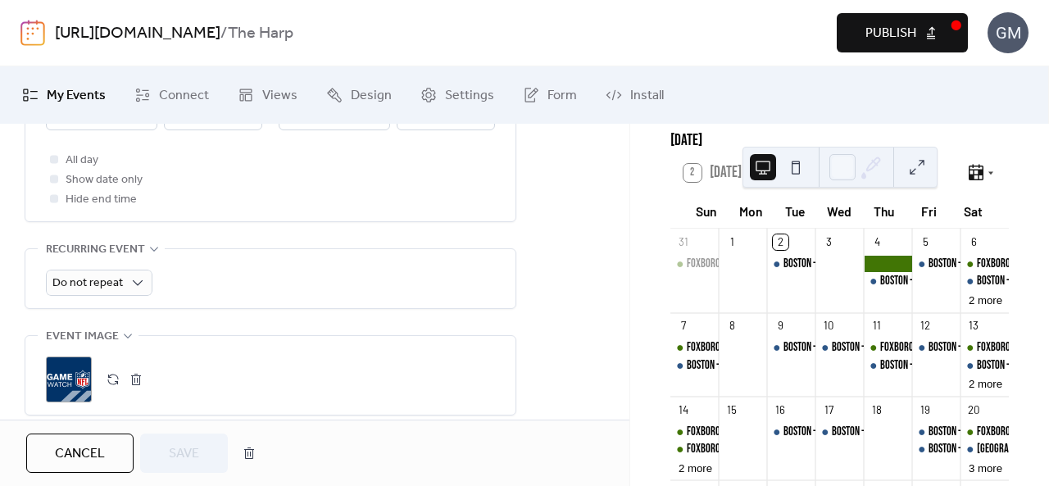
click at [876, 267] on div at bounding box center [888, 264] width 48 height 16
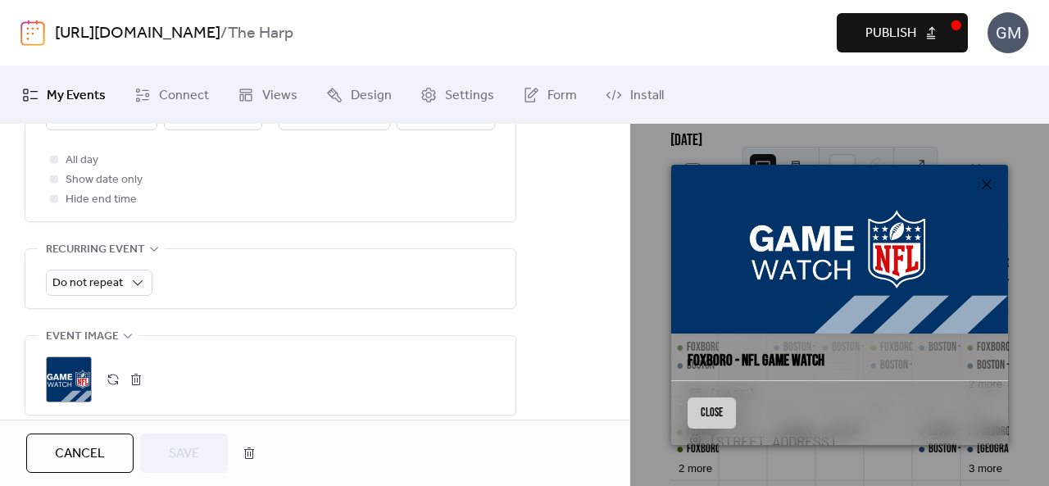
click at [719, 416] on button "Close" at bounding box center [712, 413] width 48 height 31
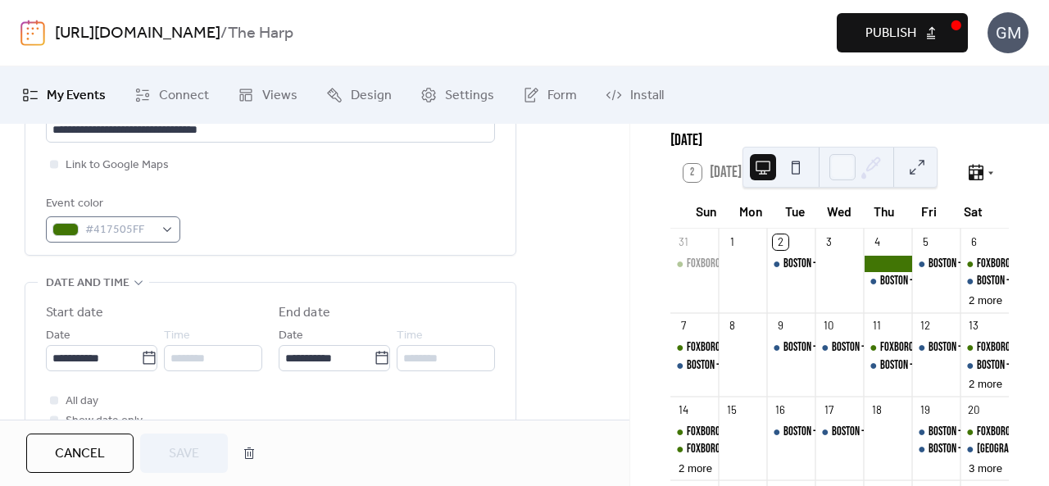
scroll to position [487, 0]
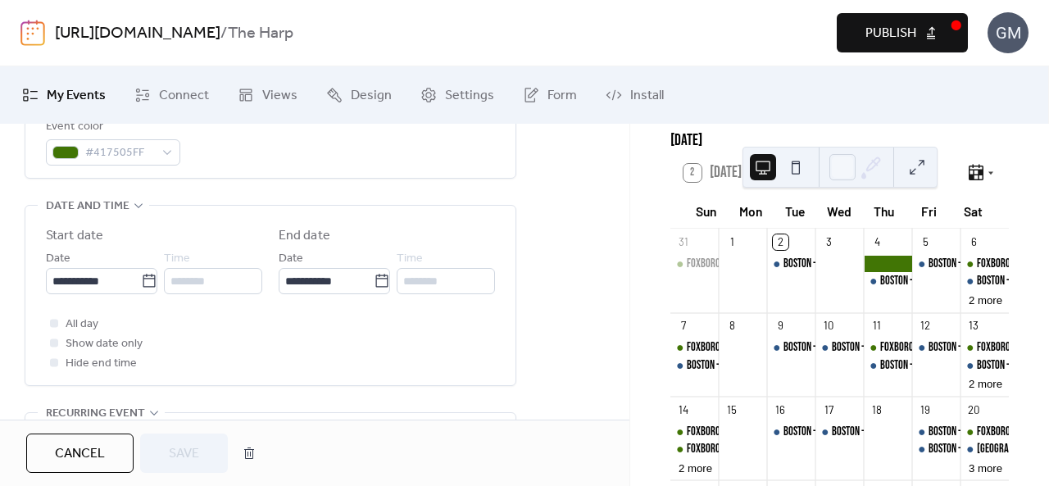
click at [64, 340] on label "Show date only" at bounding box center [94, 344] width 97 height 20
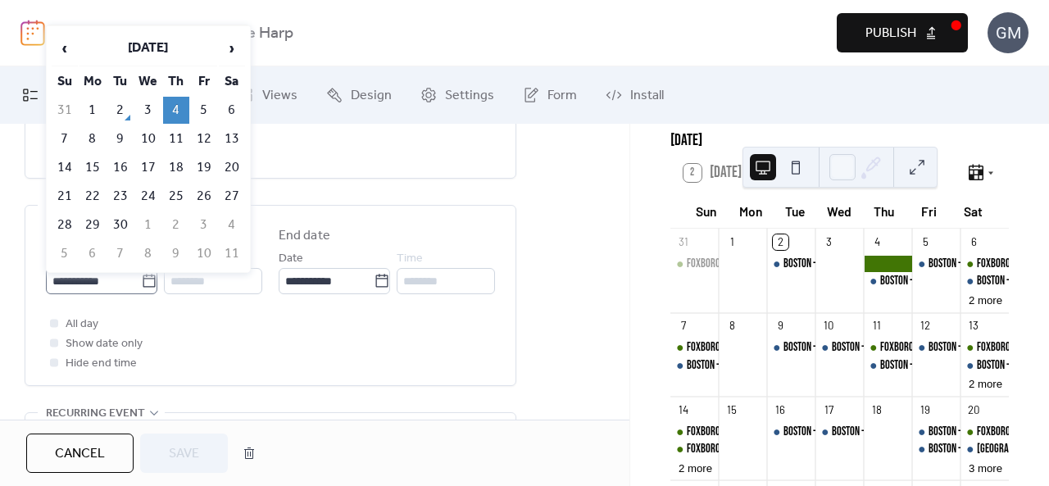
click at [149, 284] on icon at bounding box center [149, 280] width 12 height 13
click at [141, 284] on input "**********" at bounding box center [93, 281] width 95 height 26
click at [185, 107] on td "4" at bounding box center [176, 110] width 26 height 27
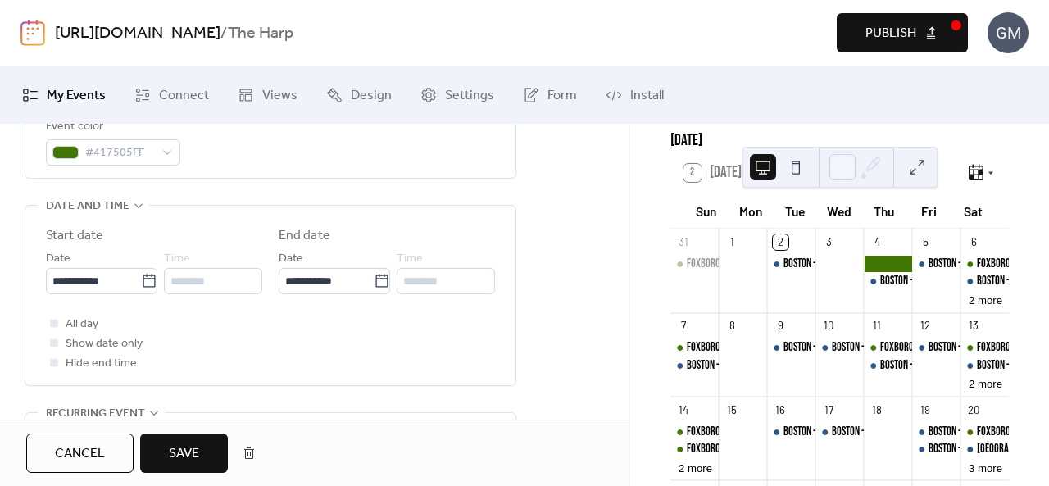
click at [97, 348] on span "Show date only" at bounding box center [104, 344] width 77 height 20
click at [52, 341] on div at bounding box center [54, 342] width 8 height 8
drag, startPoint x: 52, startPoint y: 341, endPoint x: 50, endPoint y: 319, distance: 22.3
click at [52, 338] on div at bounding box center [54, 342] width 8 height 8
click at [51, 319] on div at bounding box center [54, 323] width 8 height 8
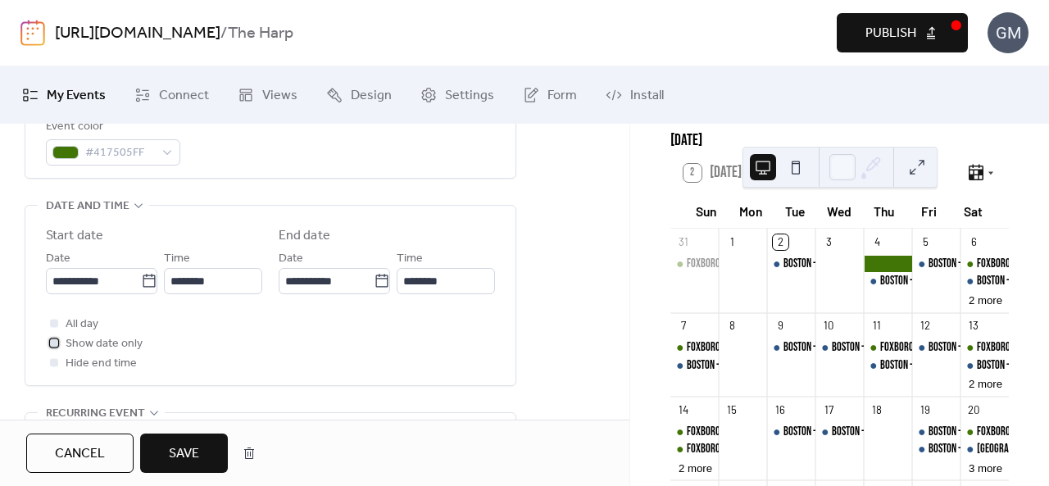
click at [52, 337] on div at bounding box center [54, 342] width 16 height 16
click at [175, 444] on span "Save" at bounding box center [184, 454] width 30 height 20
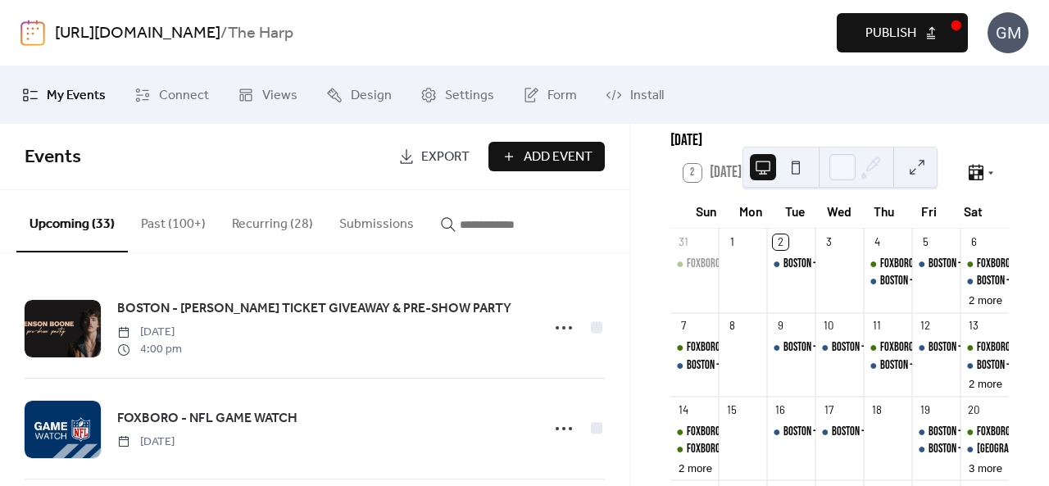
click at [907, 37] on span "Publish" at bounding box center [890, 34] width 51 height 20
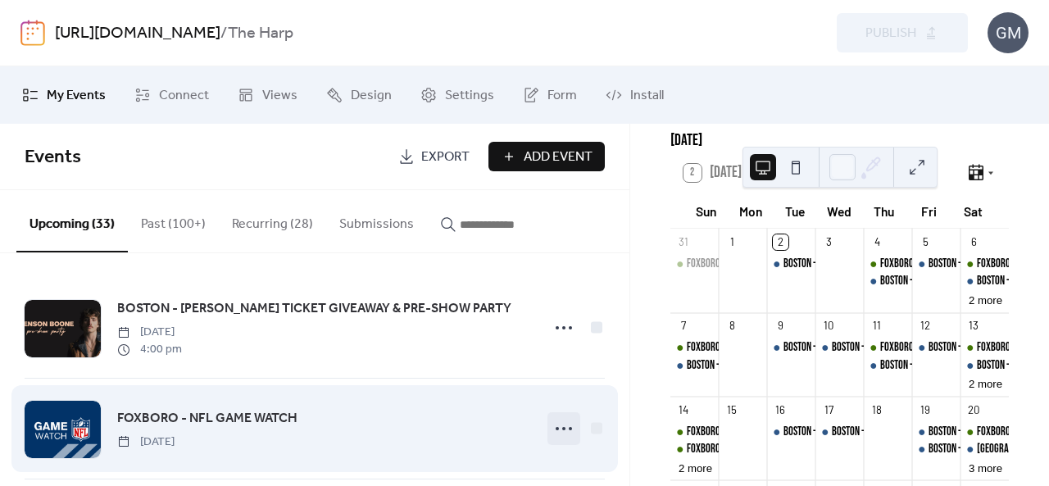
click at [553, 426] on icon at bounding box center [564, 429] width 26 height 26
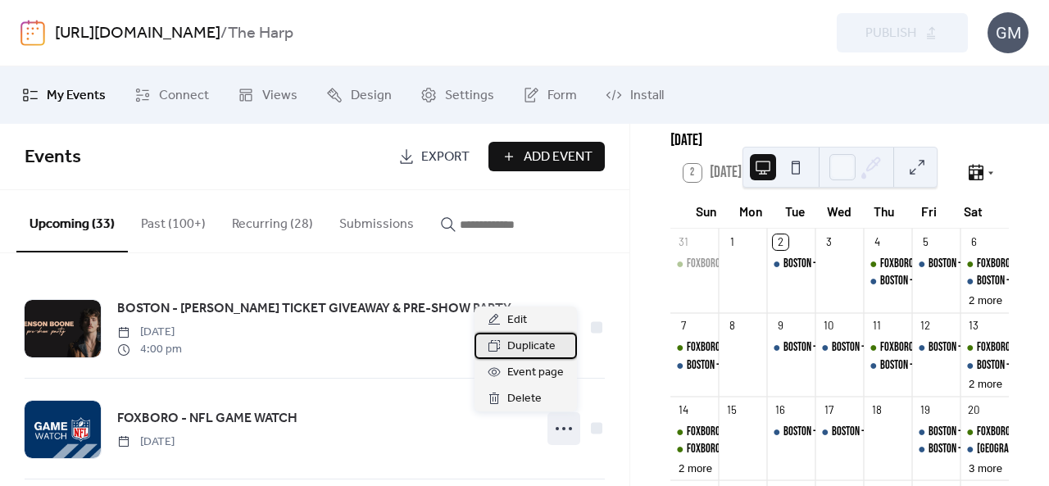
click at [521, 356] on span "Duplicate" at bounding box center [531, 347] width 48 height 20
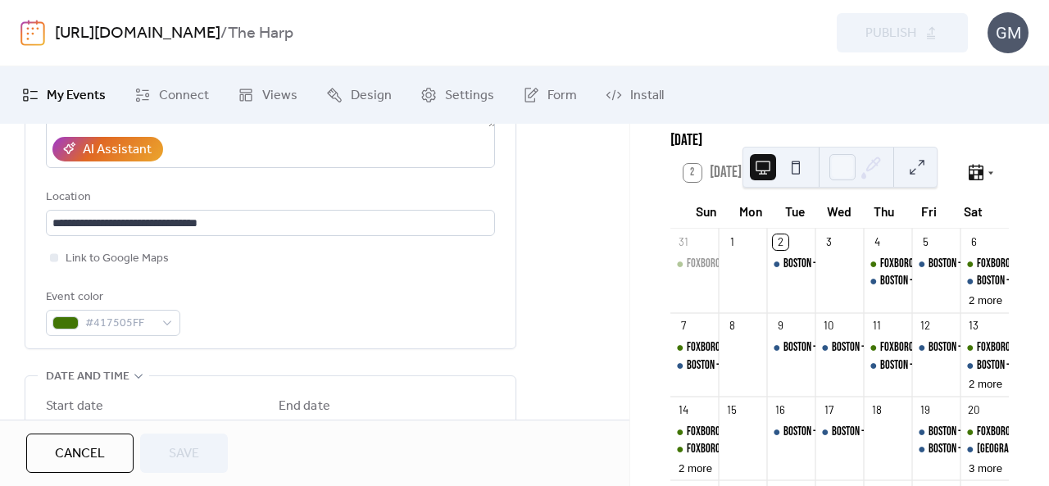
scroll to position [574, 0]
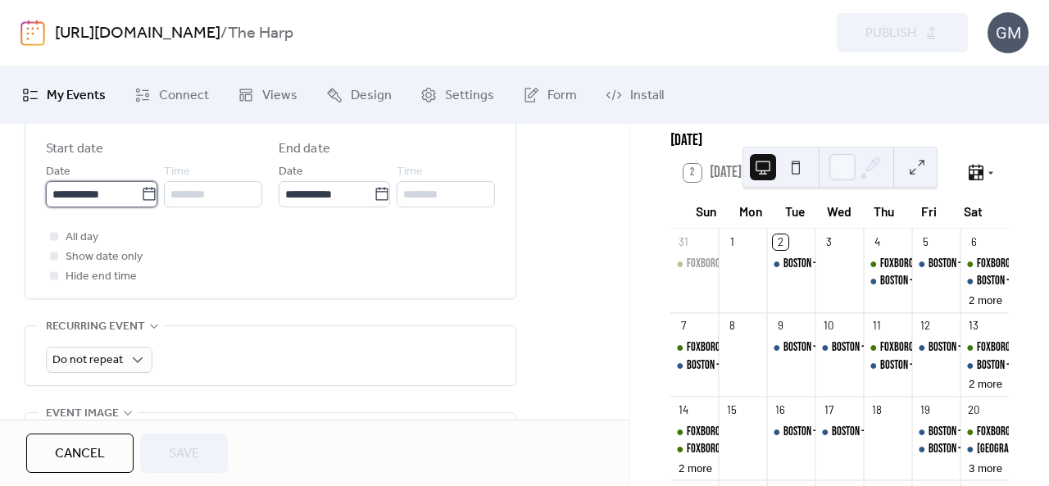
click at [133, 184] on input "**********" at bounding box center [93, 194] width 95 height 26
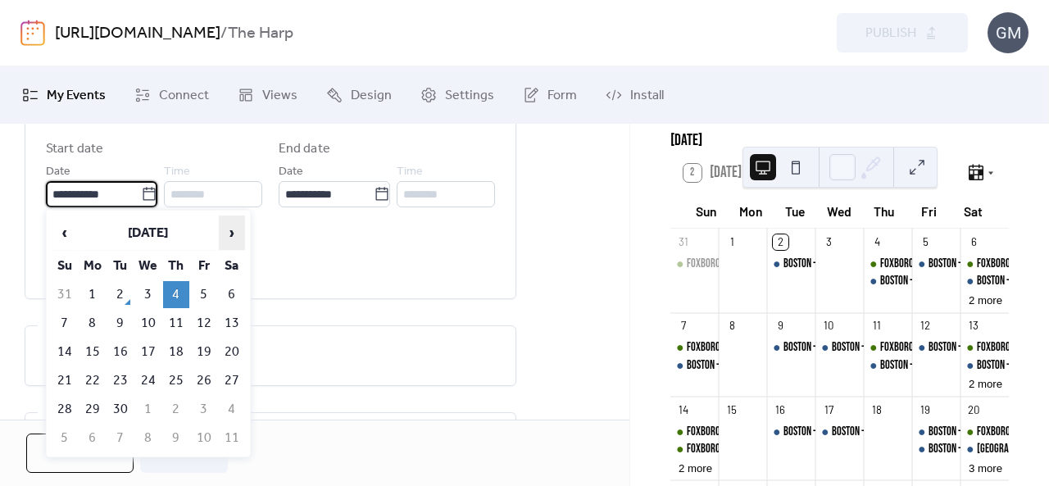
click at [237, 233] on span "›" at bounding box center [232, 232] width 25 height 33
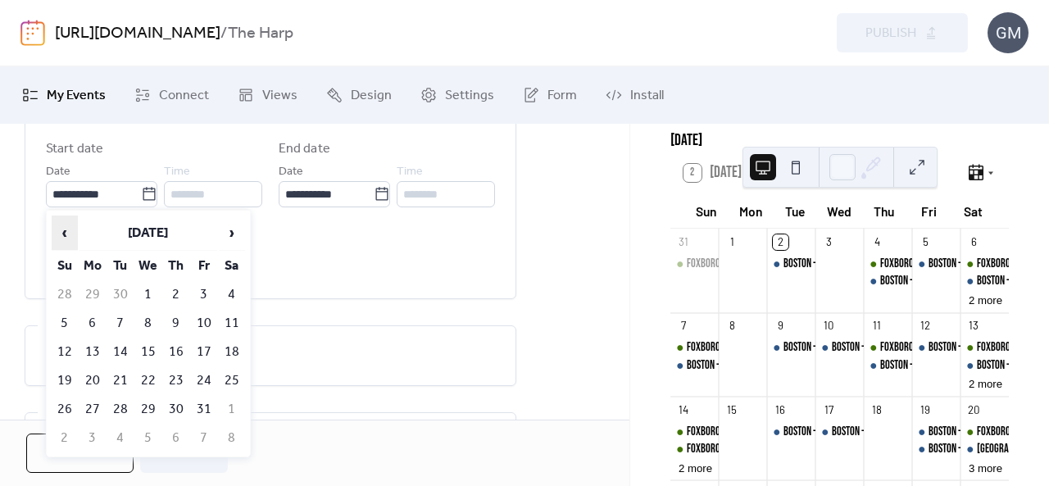
click at [67, 237] on span "‹" at bounding box center [64, 232] width 25 height 33
click at [185, 353] on td "18" at bounding box center [176, 351] width 26 height 27
type input "**********"
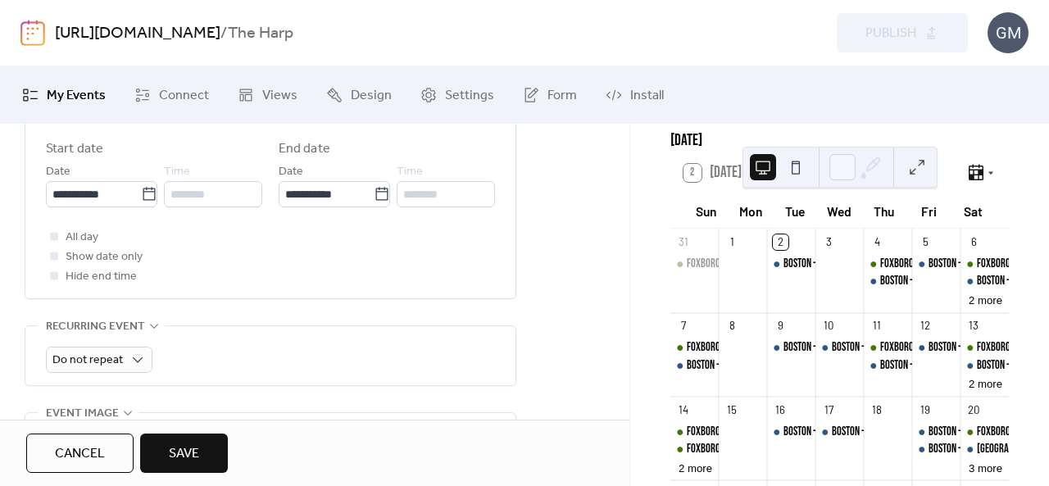
click at [197, 445] on span "Save" at bounding box center [184, 454] width 30 height 20
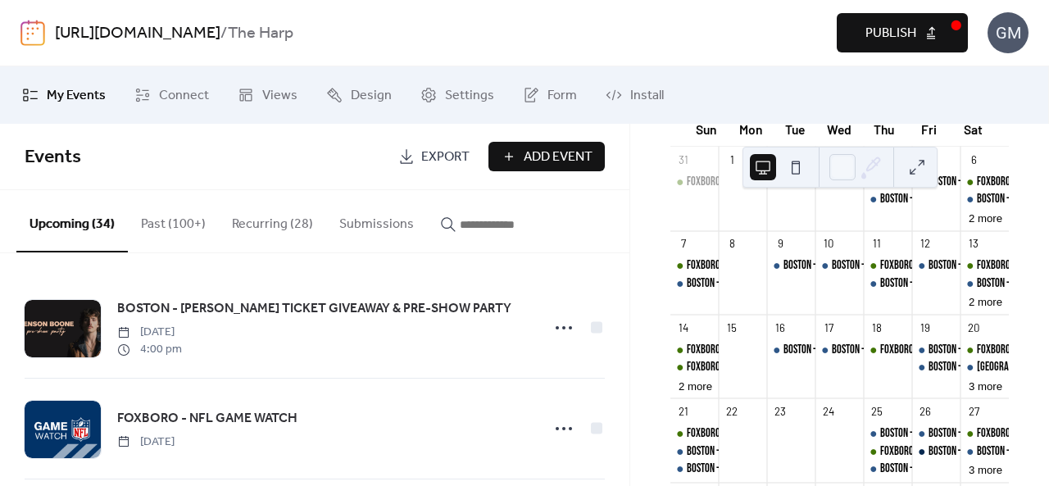
scroll to position [246, 0]
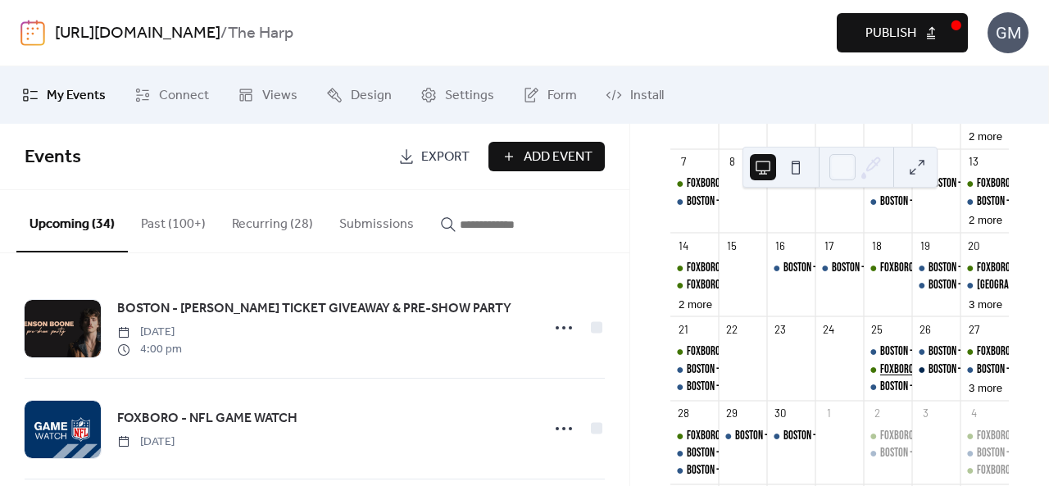
click at [890, 378] on div "FOXBORO - SPORTS TRIVIA THURSDAYS" at bounding box center [947, 369] width 135 height 16
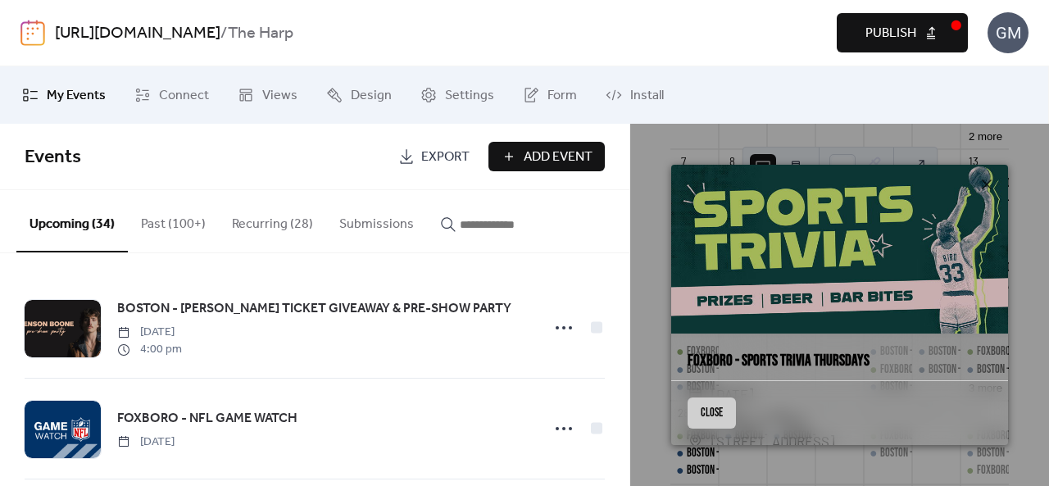
click at [710, 429] on div "Close" at bounding box center [839, 412] width 337 height 65
drag, startPoint x: 722, startPoint y: 410, endPoint x: 792, endPoint y: 409, distance: 69.7
click at [722, 411] on button "Close" at bounding box center [712, 413] width 48 height 31
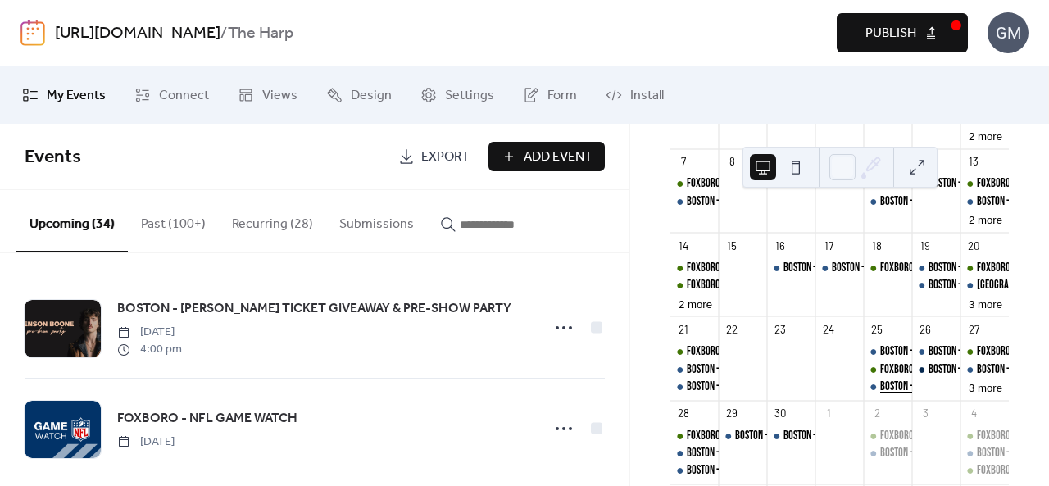
click at [892, 395] on div "BOSTON - LINE DANCING" at bounding box center [922, 387] width 84 height 16
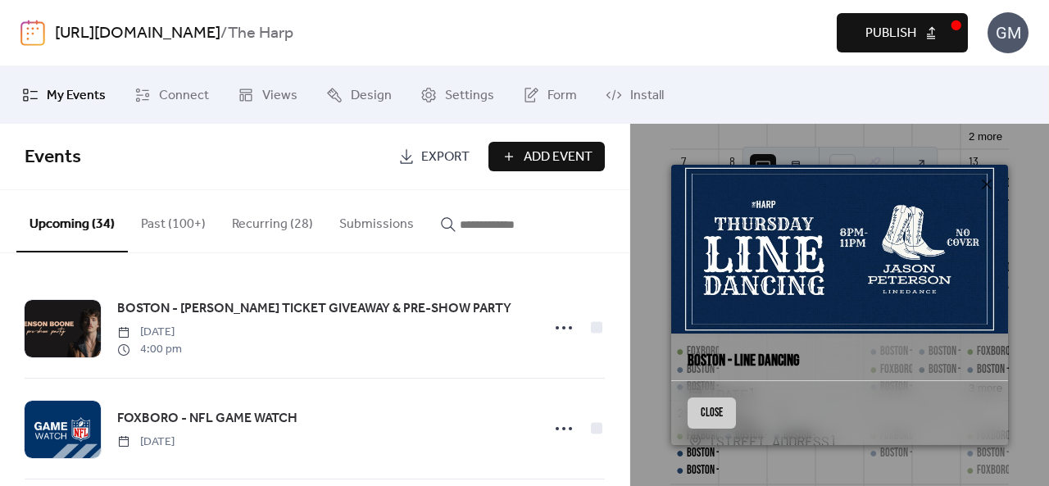
click at [732, 415] on button "Close" at bounding box center [712, 413] width 48 height 31
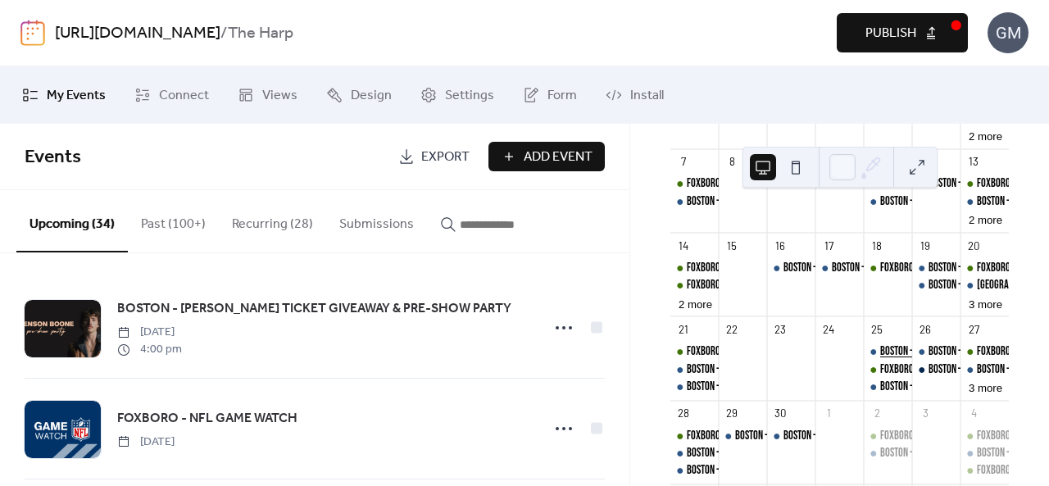
click at [875, 360] on div "BOSTON - [PERSON_NAME] PRE-SHOW PARTY" at bounding box center [888, 351] width 48 height 16
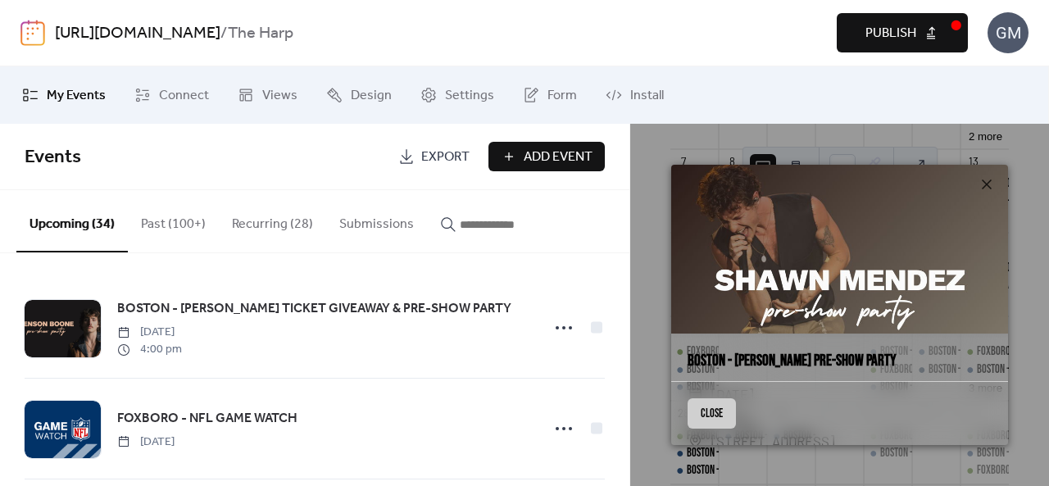
drag, startPoint x: 725, startPoint y: 420, endPoint x: 758, endPoint y: 366, distance: 64.0
click at [725, 420] on button "Close" at bounding box center [712, 413] width 48 height 31
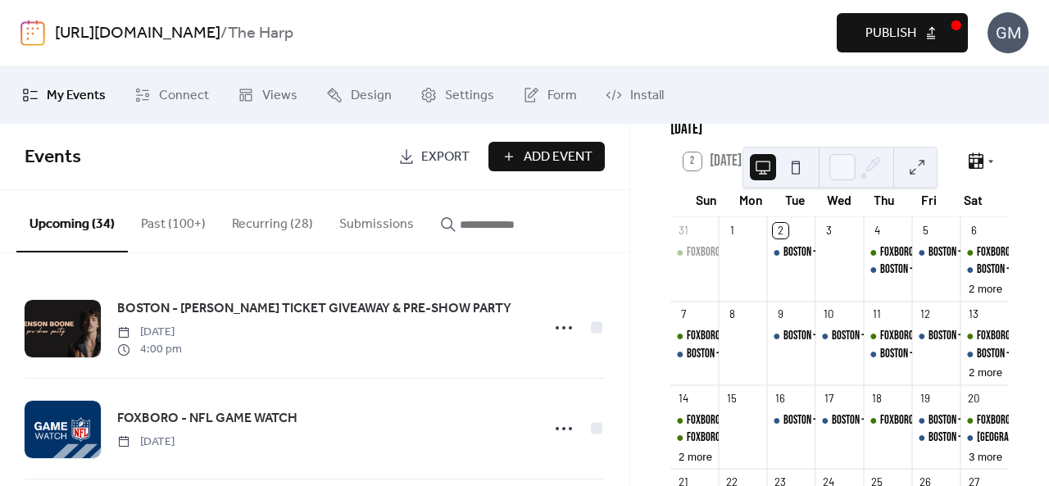
scroll to position [82, 0]
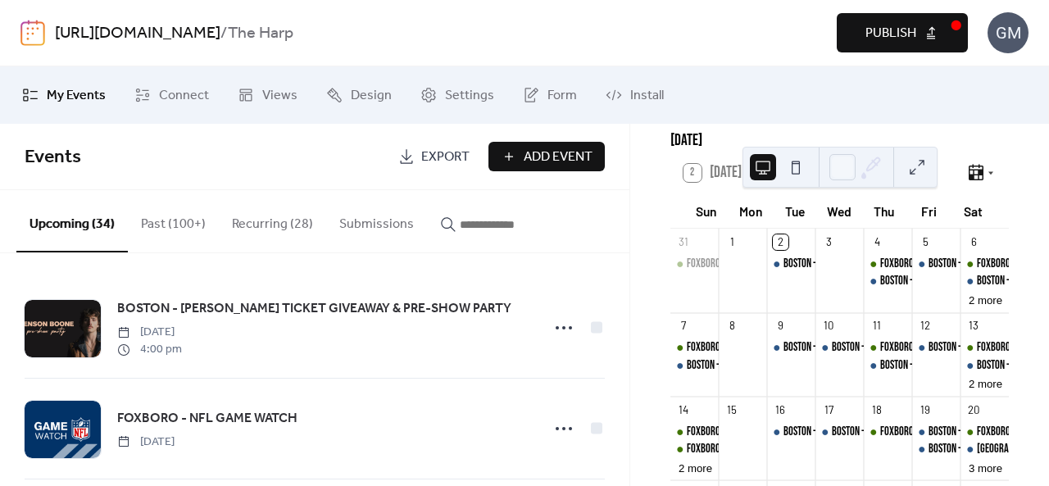
click at [876, 28] on span "Publish" at bounding box center [890, 34] width 51 height 20
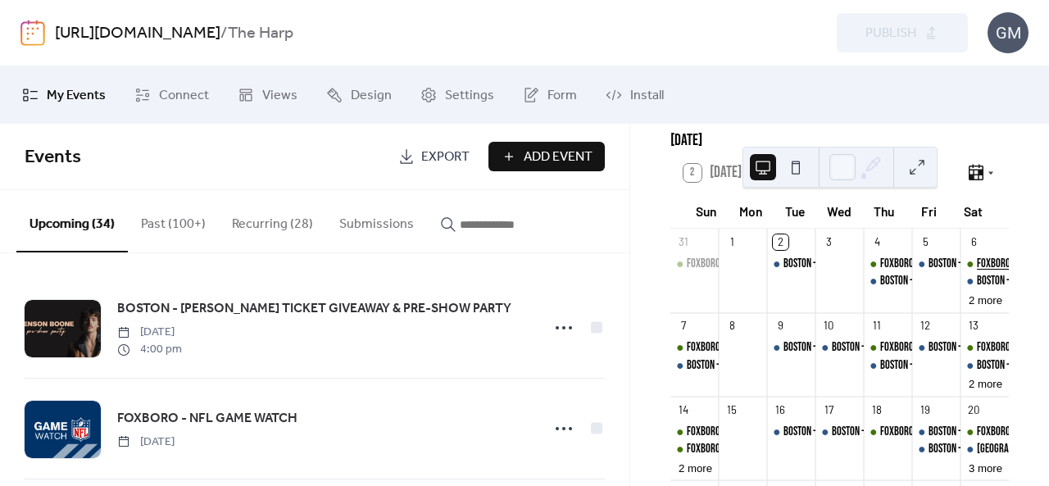
click at [977, 267] on div "FOXBORO - COLLEGE FOOTBALL SATURDAYS" at bounding box center [1052, 264] width 151 height 16
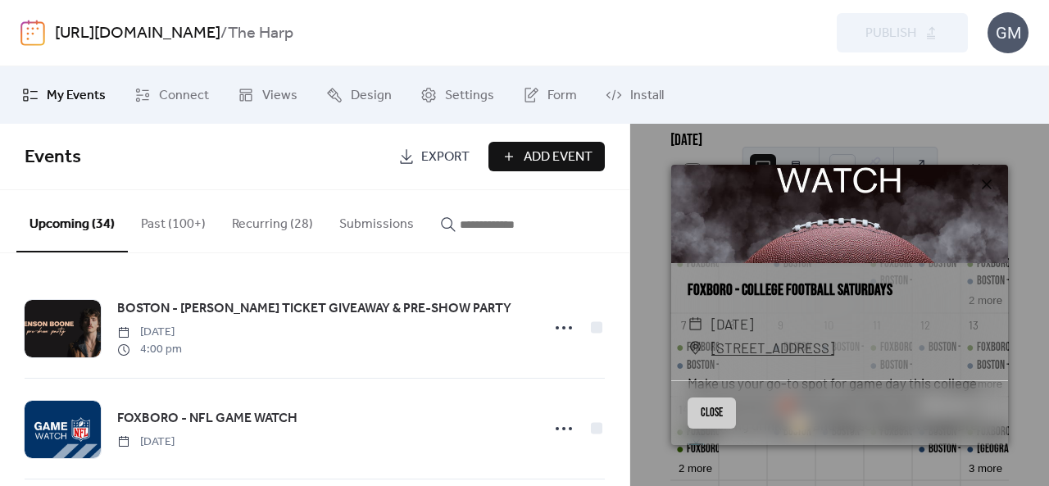
scroll to position [0, 0]
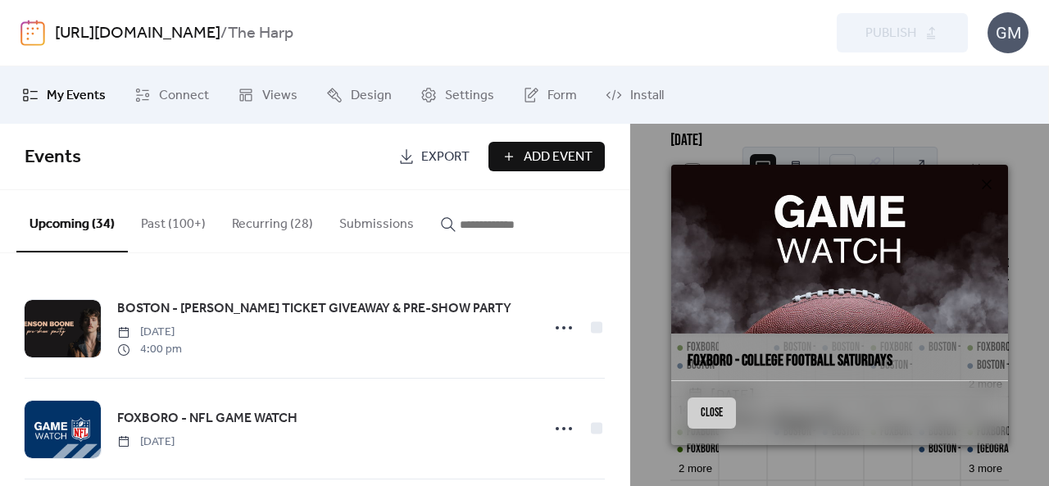
click at [713, 406] on button "Close" at bounding box center [712, 413] width 48 height 31
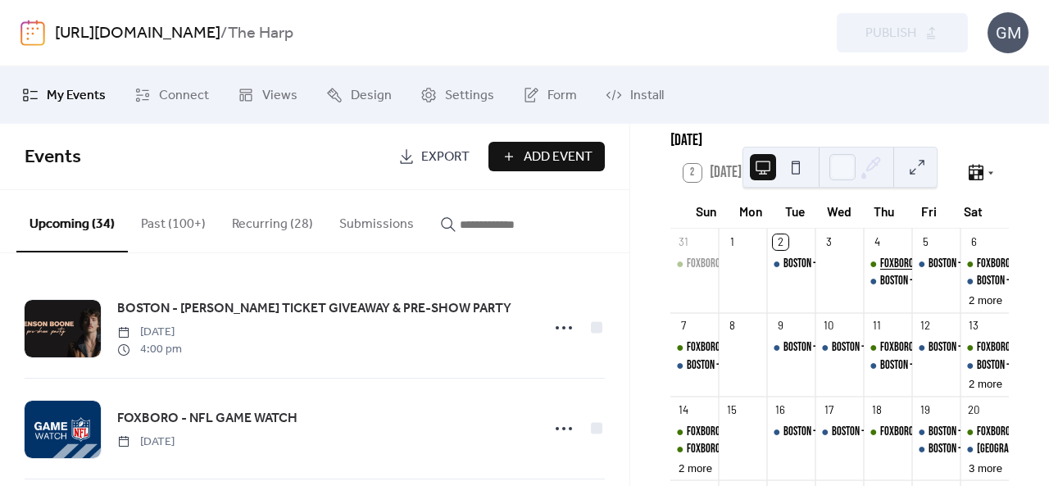
click at [893, 272] on div "FOXBORO - NFL GAME WATCH" at bounding box center [931, 264] width 102 height 16
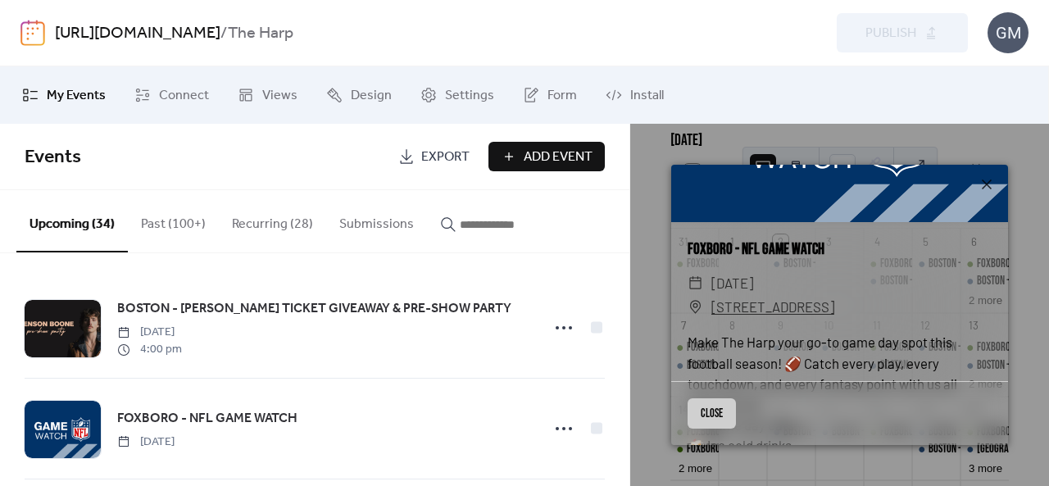
scroll to position [246, 0]
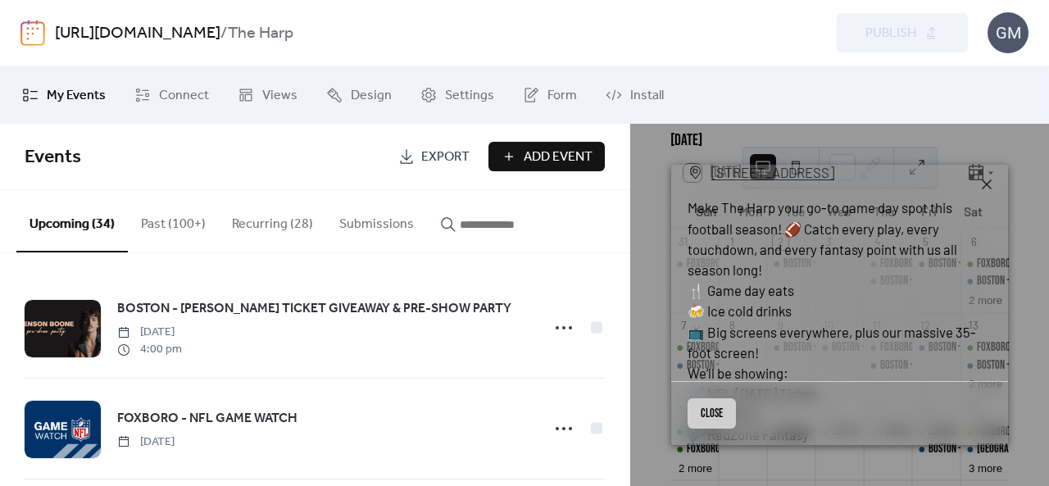
click at [711, 411] on button "Close" at bounding box center [712, 413] width 48 height 31
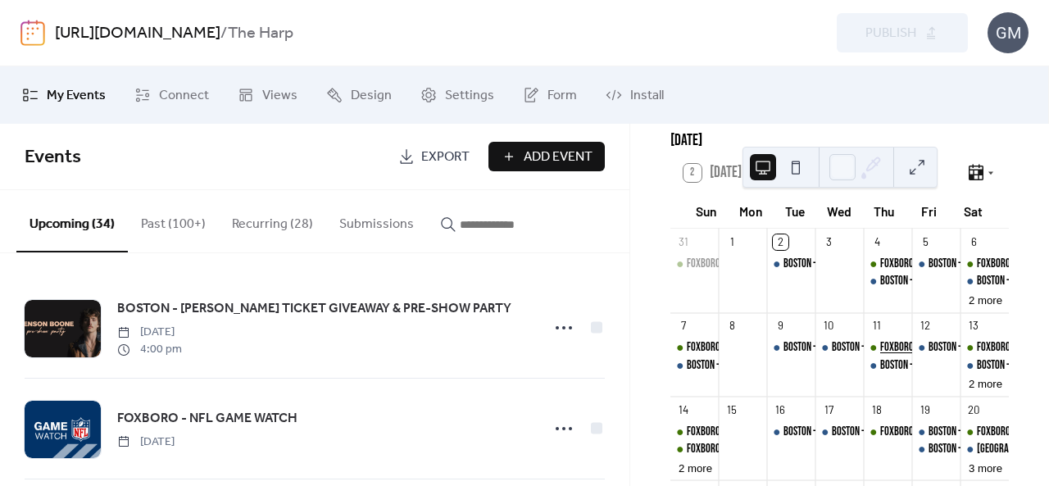
click at [898, 356] on div "FOXBORO - SPORTS TRIVIA THURSDAYS" at bounding box center [947, 347] width 135 height 16
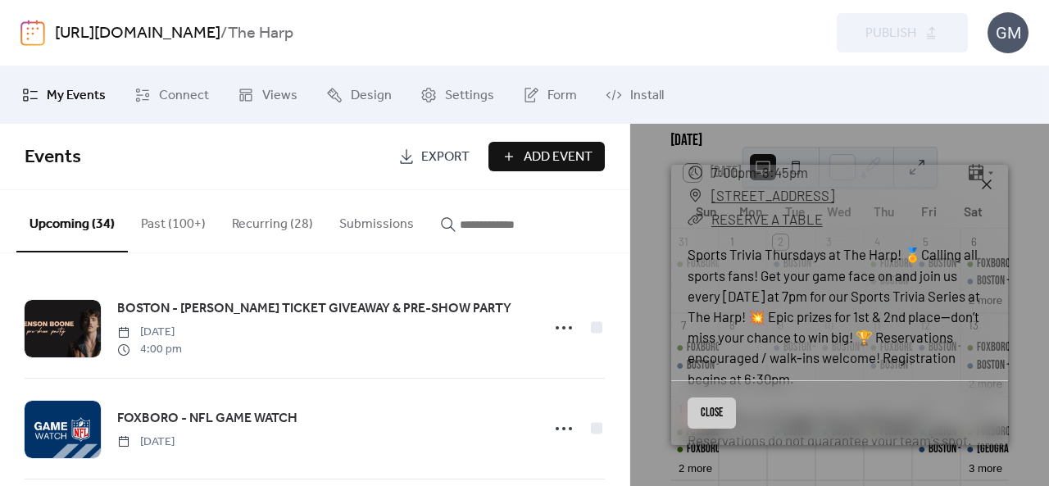
scroll to position [328, 0]
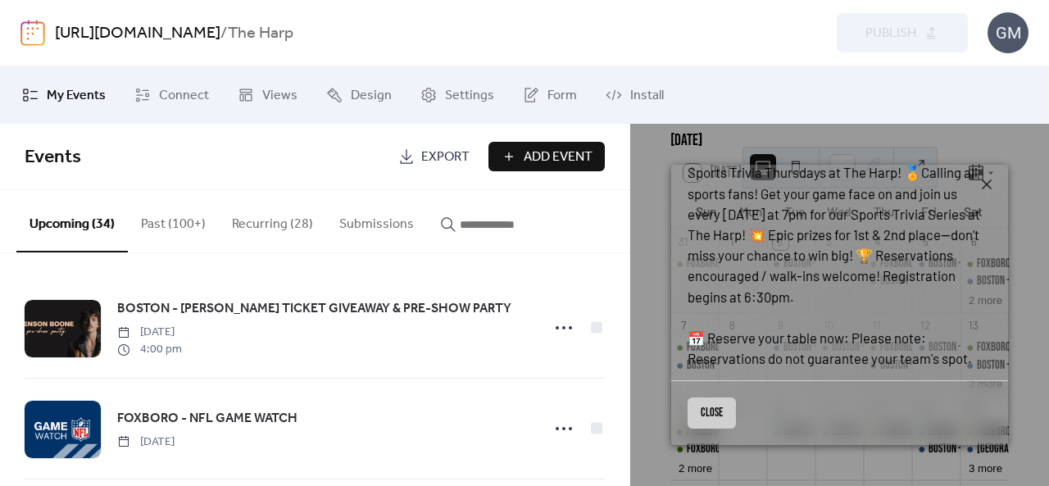
click at [721, 429] on button "Close" at bounding box center [712, 413] width 48 height 31
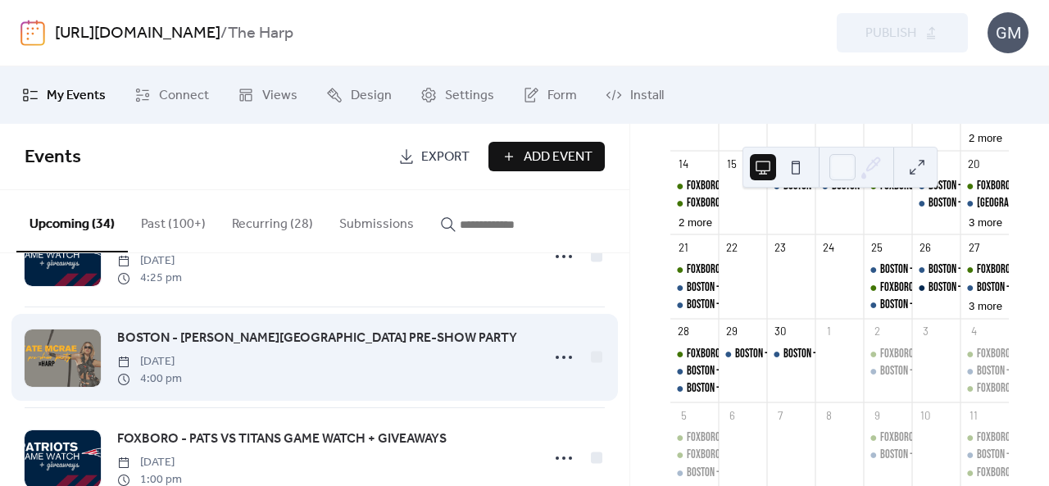
scroll to position [2846, 0]
